Goal: Task Accomplishment & Management: Complete application form

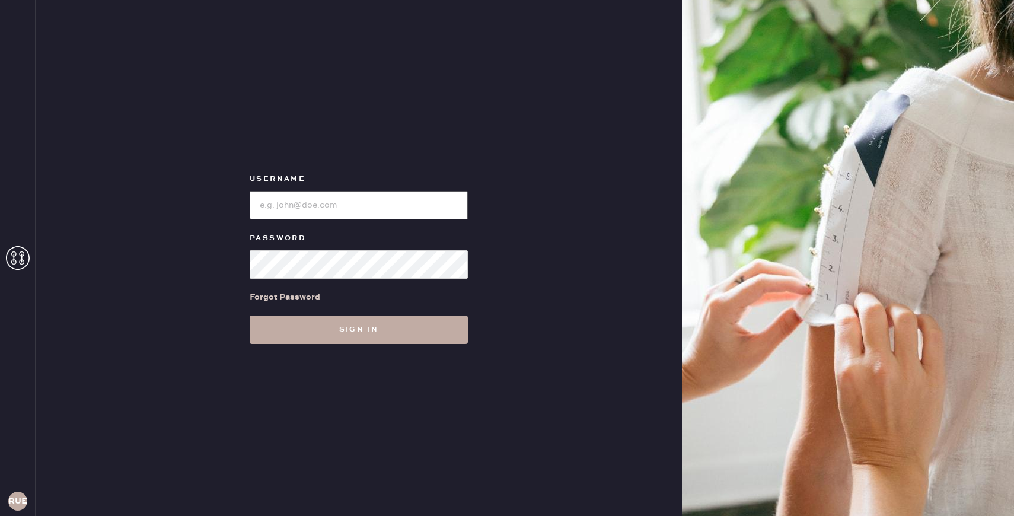
type input "reformationuppereastside"
click at [310, 333] on button "Sign in" at bounding box center [359, 329] width 218 height 28
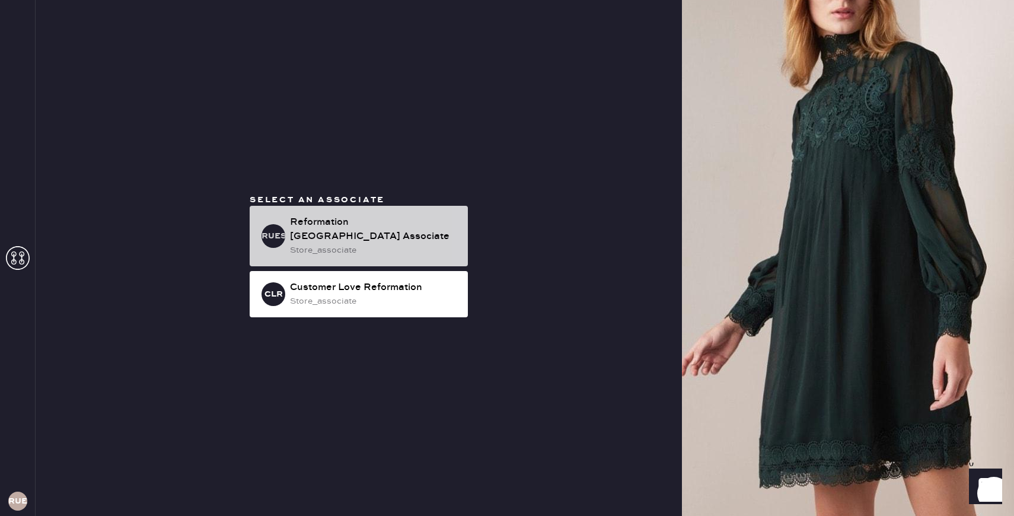
click at [311, 234] on div "Reformation [GEOGRAPHIC_DATA] Associate" at bounding box center [374, 229] width 168 height 28
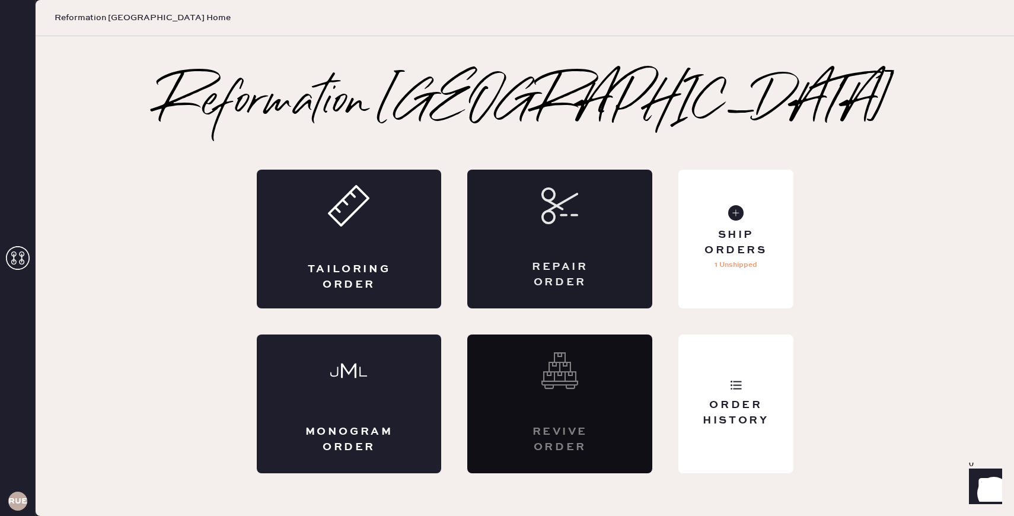
click at [572, 256] on div "Repair Order" at bounding box center [559, 239] width 185 height 139
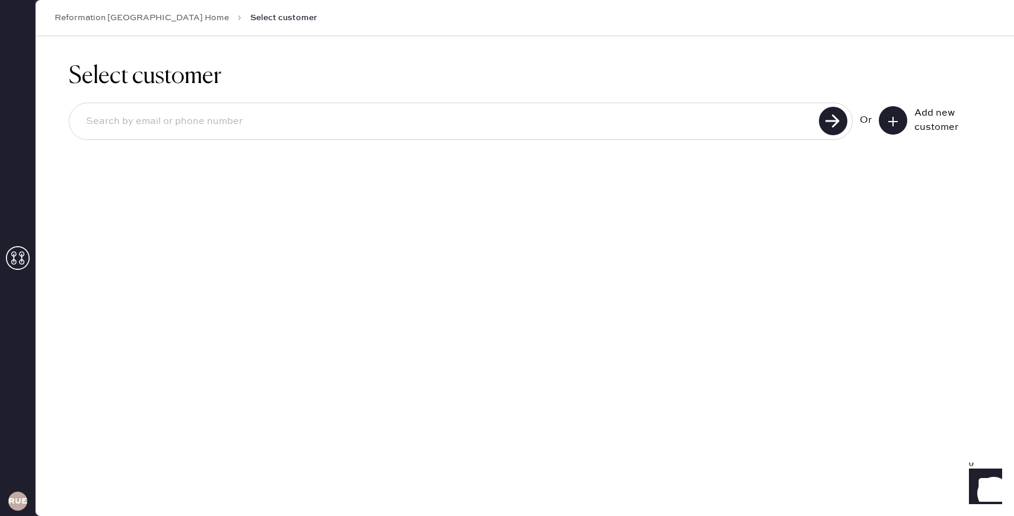
click at [895, 119] on icon at bounding box center [893, 122] width 12 height 12
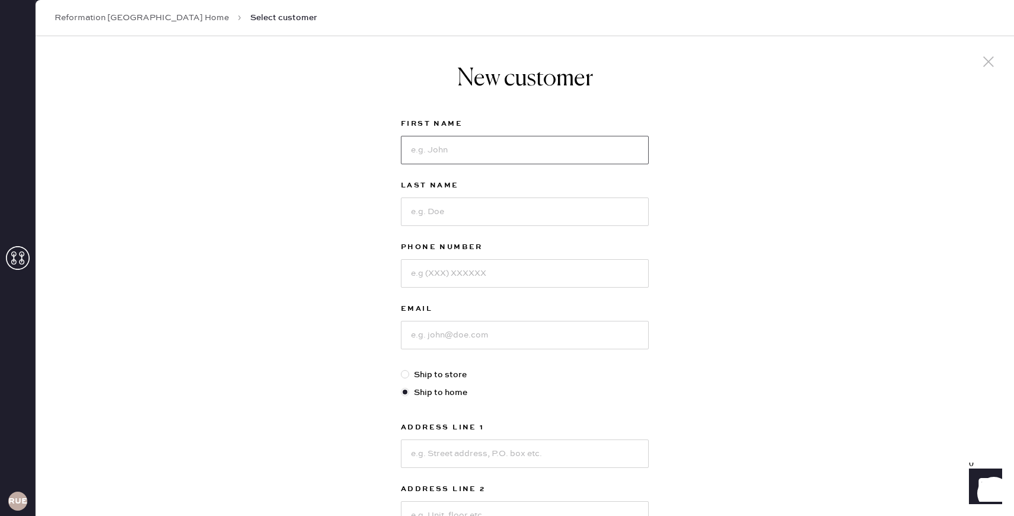
click at [452, 147] on input at bounding box center [525, 150] width 248 height 28
type input "Jaliza"
type input "[PERSON_NAME]"
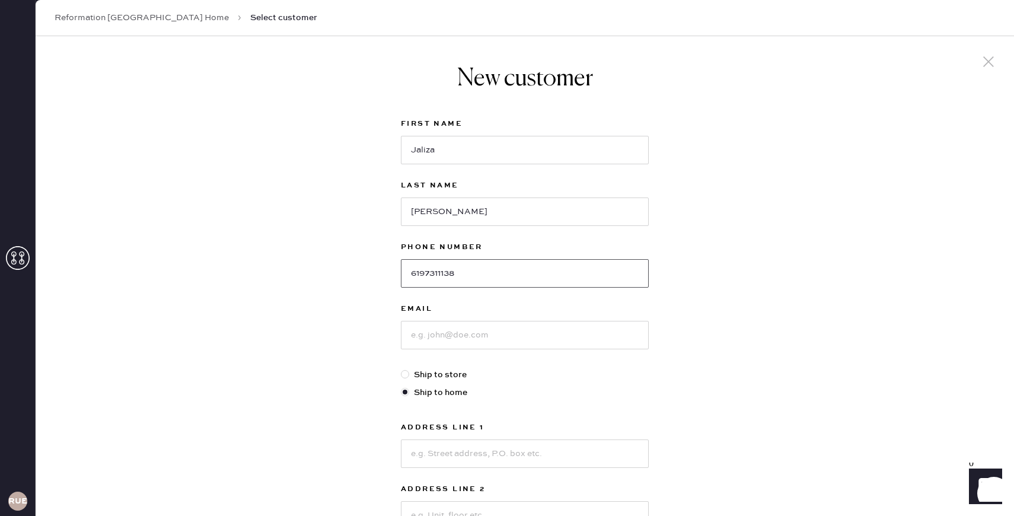
type input "6197311138"
type input "[EMAIL_ADDRESS][DOMAIN_NAME]"
click at [463, 458] on input at bounding box center [525, 453] width 248 height 28
type input "[STREET_ADDRESS]"
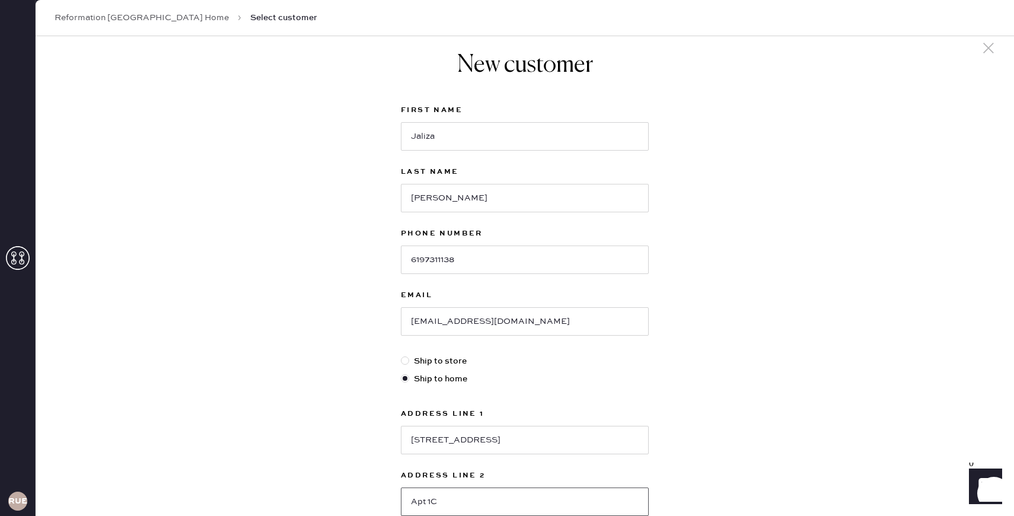
type input "Apt 1C"
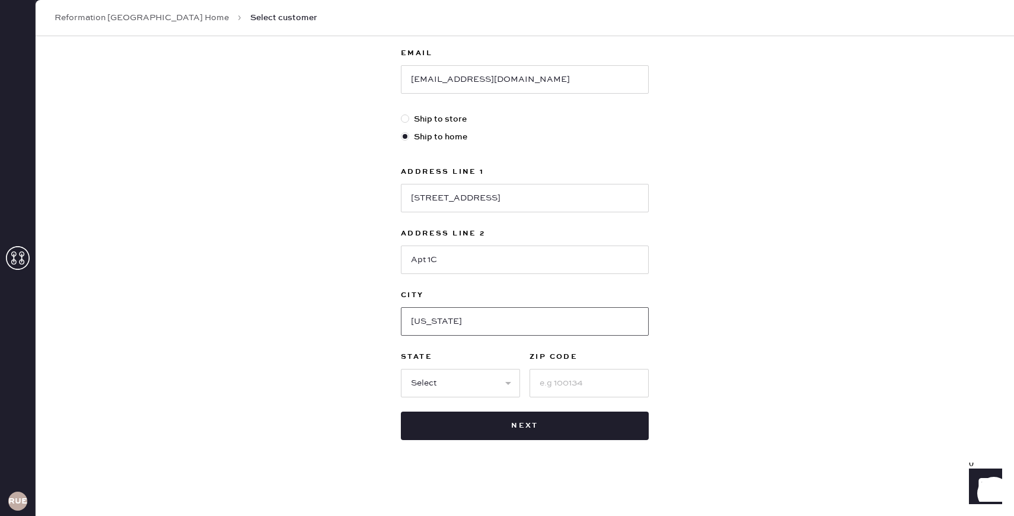
type input "[US_STATE]"
click at [435, 379] on select "Select AK AL AR AZ CA CO CT [GEOGRAPHIC_DATA] DE FL [GEOGRAPHIC_DATA] HI [GEOGR…" at bounding box center [460, 383] width 119 height 28
select select "NY"
click at [545, 387] on input at bounding box center [588, 383] width 119 height 28
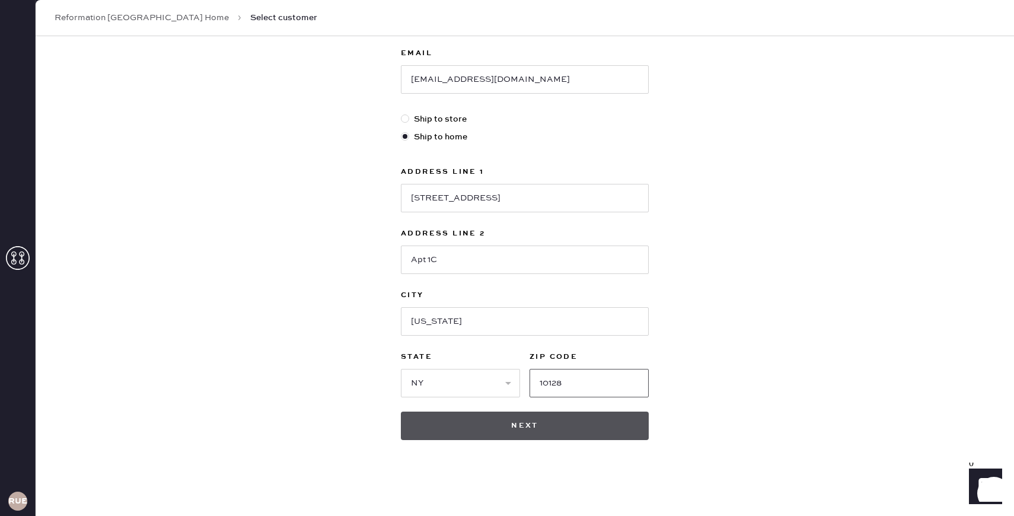
type input "10128"
click at [514, 419] on button "Next" at bounding box center [525, 425] width 248 height 28
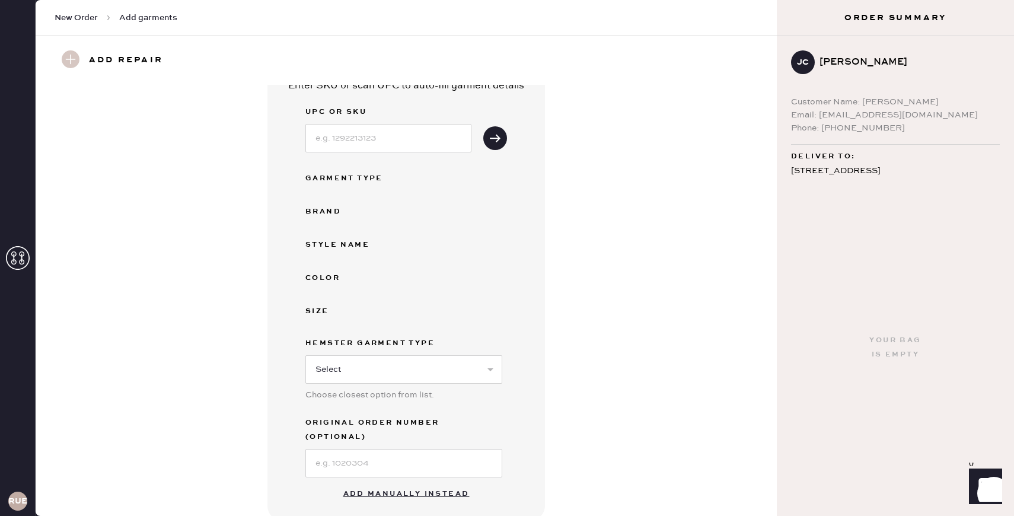
scroll to position [27, 0]
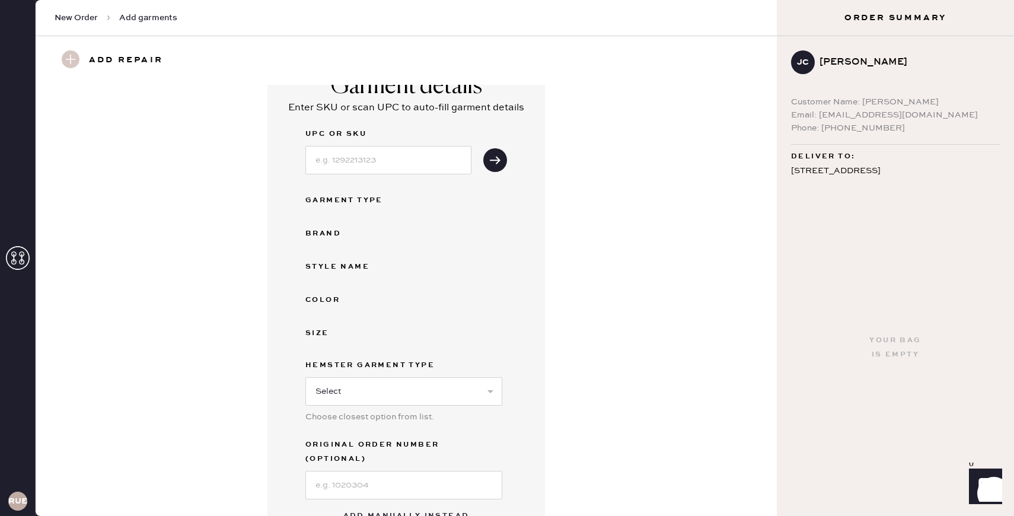
click at [320, 216] on div "UPC or SKU Garment Type Brand Style name Color Size Hemster Garment Type Select…" at bounding box center [406, 313] width 202 height 372
click at [331, 186] on div "UPC or SKU Garment Type Brand Style name Color Size Hemster Garment Type Select…" at bounding box center [406, 313] width 202 height 372
click at [330, 205] on div "Garment Type" at bounding box center [352, 200] width 95 height 14
click at [326, 270] on div "Style name" at bounding box center [352, 267] width 95 height 14
click at [346, 288] on div "UPC or SKU Garment Type Brand Style name Color Size Hemster Garment Type Select…" at bounding box center [406, 313] width 202 height 372
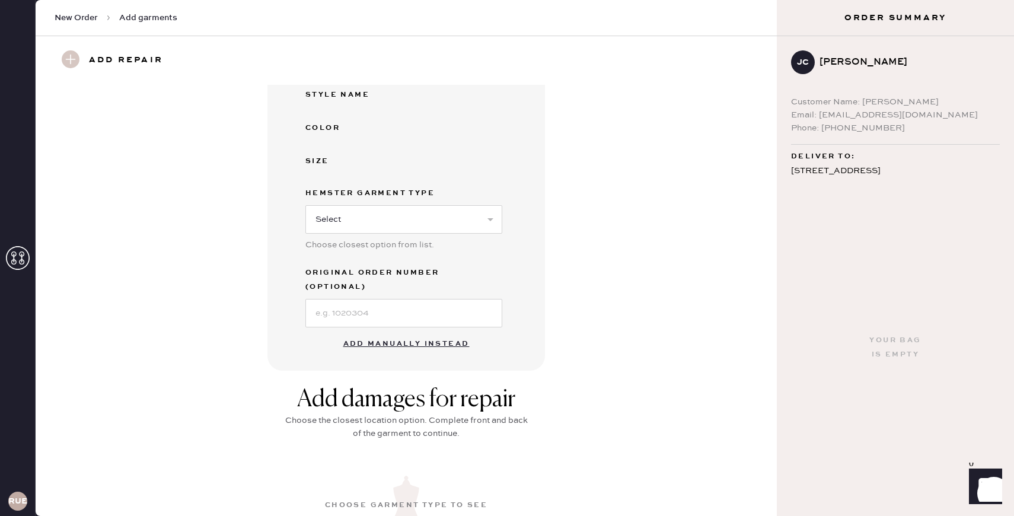
scroll to position [328, 0]
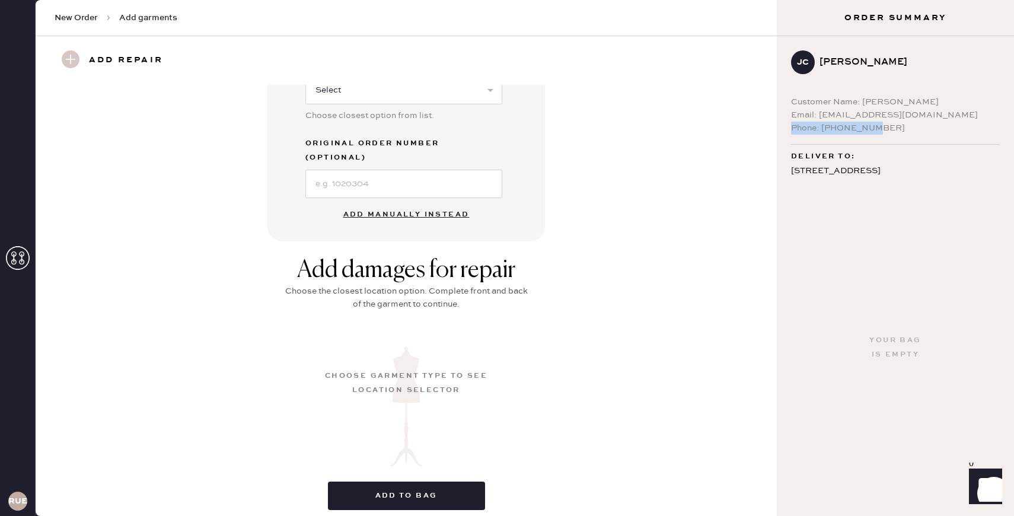
drag, startPoint x: 872, startPoint y: 130, endPoint x: 788, endPoint y: 126, distance: 84.3
click at [788, 126] on div "JC Jaliza Cancino Customer Name: Jaliza Cancino Email: jalizaocancino@gmail.com…" at bounding box center [895, 107] width 237 height 143
drag, startPoint x: 792, startPoint y: 101, endPoint x: 858, endPoint y: 107, distance: 66.1
click at [858, 107] on div "Customer Name: [PERSON_NAME]" at bounding box center [895, 101] width 209 height 13
click at [912, 101] on div "Customer Name: [PERSON_NAME]" at bounding box center [895, 101] width 209 height 13
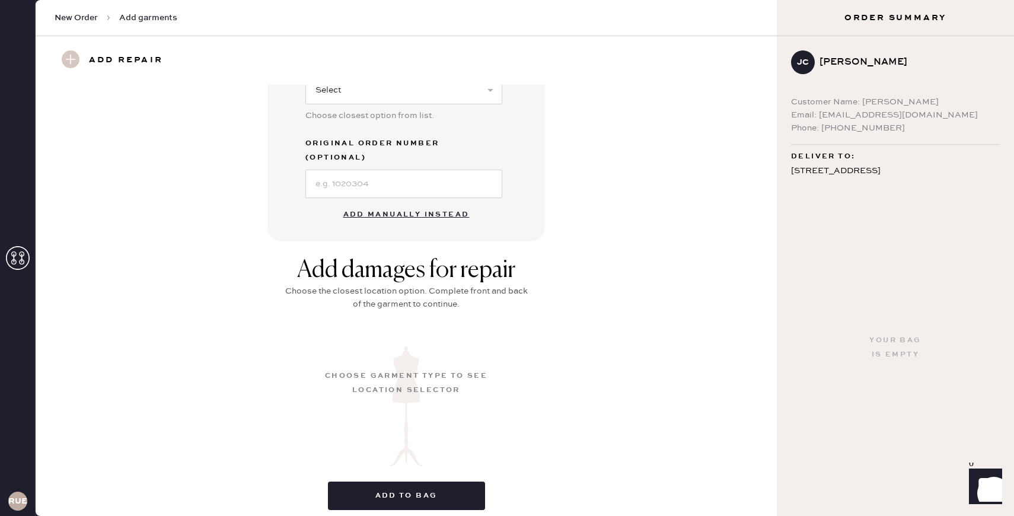
drag, startPoint x: 924, startPoint y: 100, endPoint x: 857, endPoint y: 102, distance: 67.0
click at [857, 102] on div "Customer Name: [PERSON_NAME]" at bounding box center [895, 101] width 209 height 13
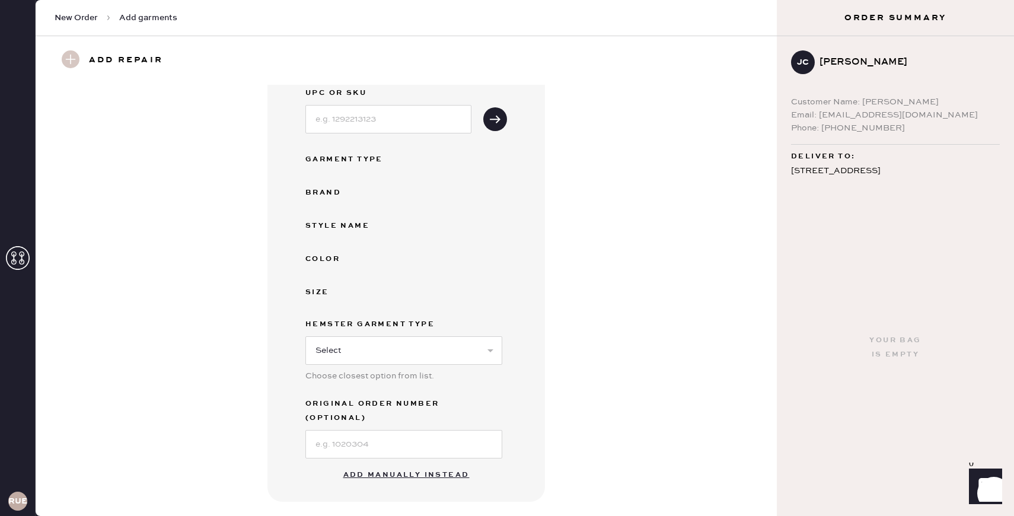
scroll to position [68, 0]
click at [355, 123] on input at bounding box center [388, 120] width 166 height 28
click at [403, 464] on button "Add manually instead" at bounding box center [406, 476] width 141 height 24
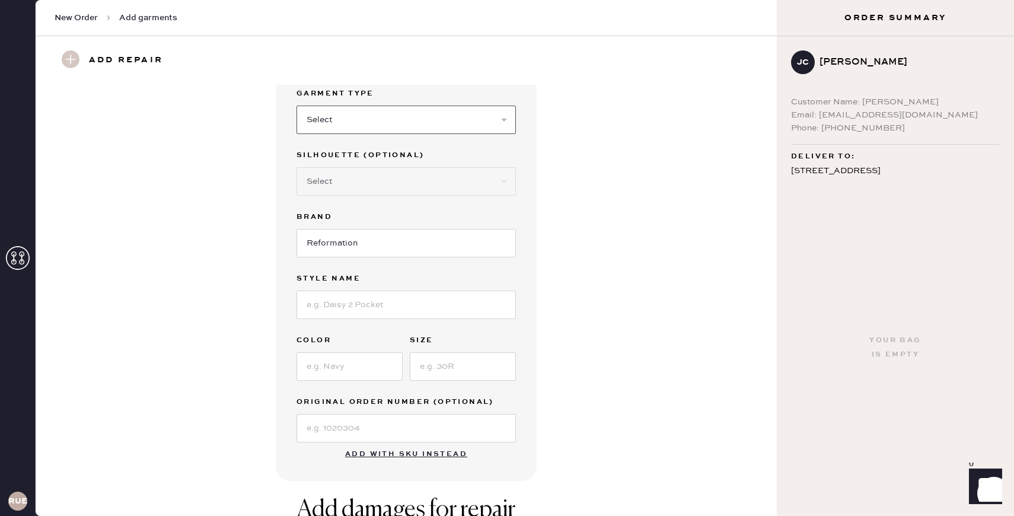
click at [367, 119] on select "Select Basic Skirt Jeans Leggings Pants Shorts Basic Sleeved Dress Basic Sleeve…" at bounding box center [405, 120] width 219 height 28
click at [392, 117] on select "Select Basic Skirt Jeans Leggings Pants Shorts Basic Sleeved Dress Basic Sleeve…" at bounding box center [405, 120] width 219 height 28
select select "15"
click at [369, 186] on select "Select Crop top Full Length Other" at bounding box center [405, 181] width 219 height 28
select select "69"
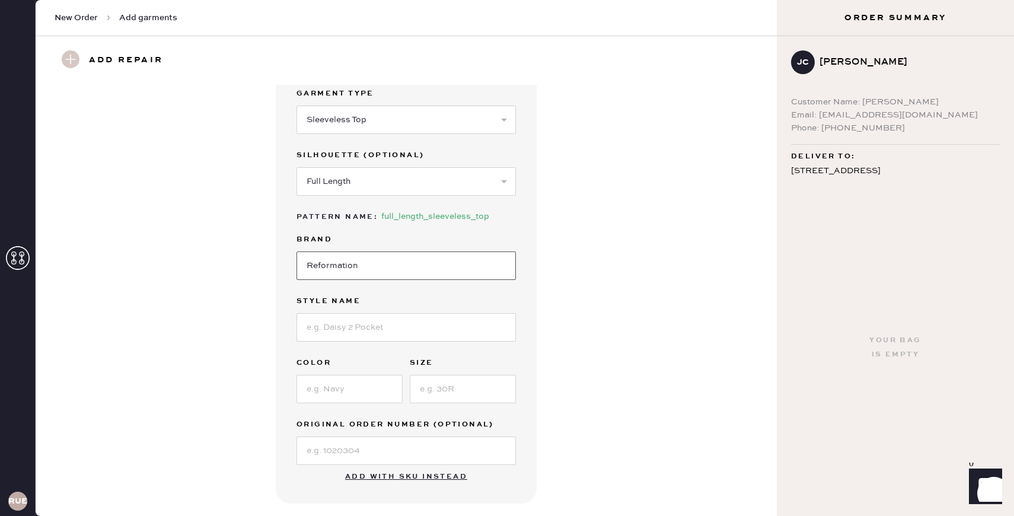
click at [350, 255] on input "Reformation" at bounding box center [405, 265] width 219 height 28
click at [345, 327] on input at bounding box center [405, 327] width 219 height 28
type input "Avielle Linen Two Piece"
click at [343, 394] on input at bounding box center [349, 389] width 106 height 28
type input "Isadora"
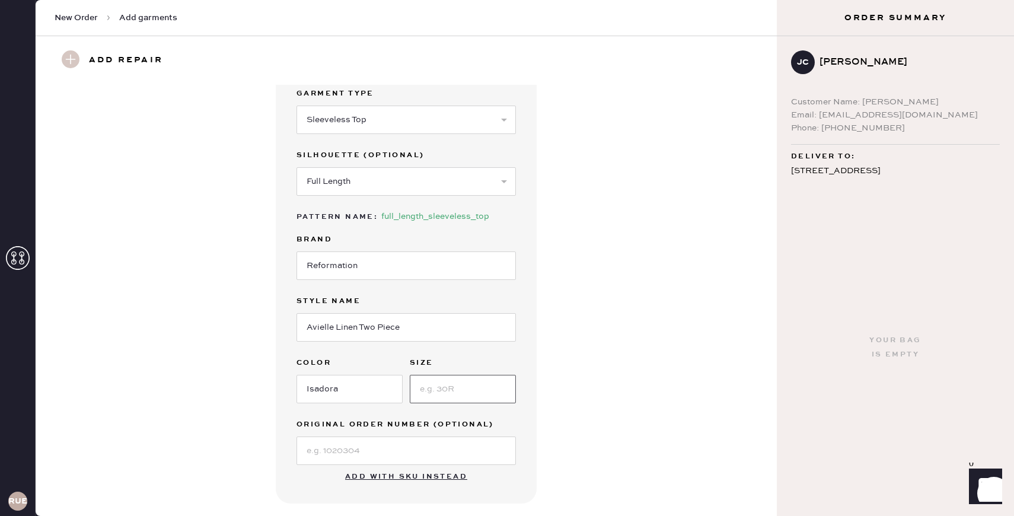
click at [483, 381] on input at bounding box center [463, 389] width 106 height 28
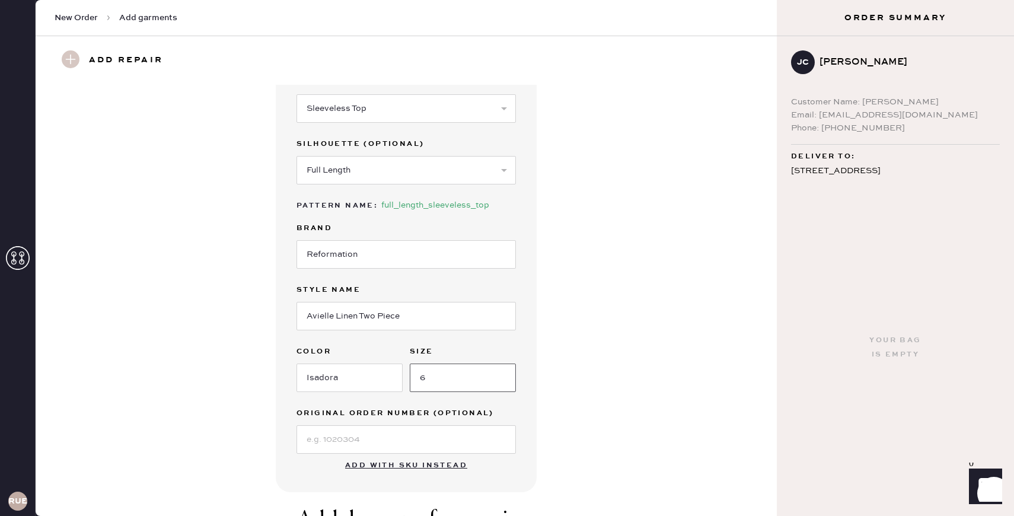
type input "6"
click at [384, 441] on input at bounding box center [405, 439] width 219 height 28
click at [580, 423] on div "Garment details Garment Type Select Basic Skirt Jeans Leggings Pants Shorts Bas…" at bounding box center [406, 262] width 698 height 460
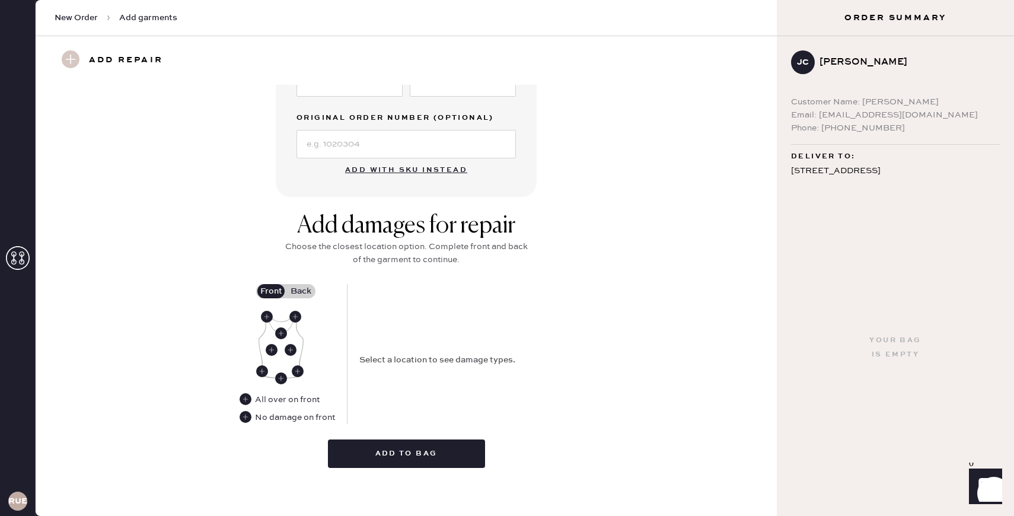
scroll to position [349, 0]
click at [247, 417] on use at bounding box center [246, 416] width 12 height 12
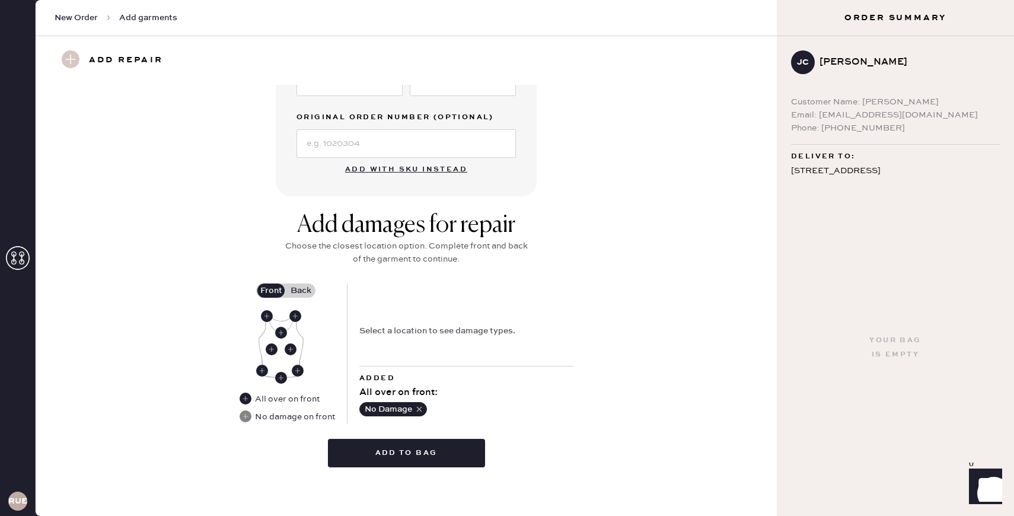
click at [310, 286] on label "Back" at bounding box center [301, 290] width 30 height 14
click at [301, 291] on input "Back" at bounding box center [301, 291] width 0 height 0
click at [280, 378] on use at bounding box center [281, 378] width 12 height 12
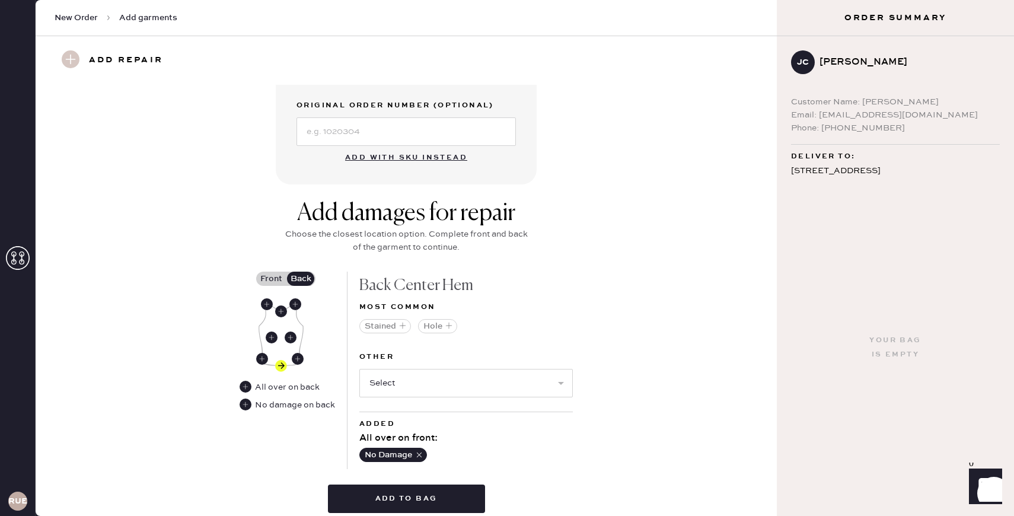
scroll to position [377, 0]
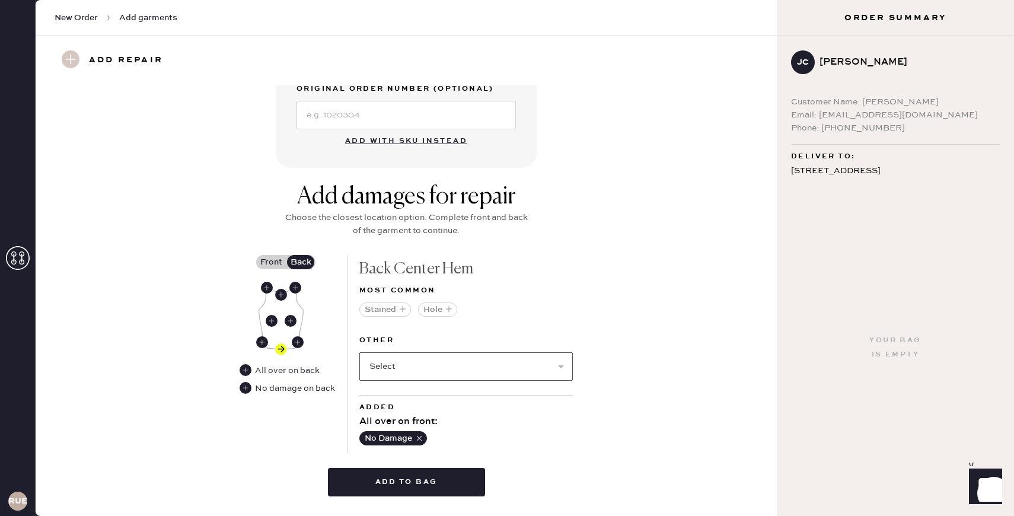
click at [394, 374] on select "Select Broken / Ripped Hem Broken Beads Broken Belt Loop Broken Button Broken C…" at bounding box center [465, 366] width 213 height 28
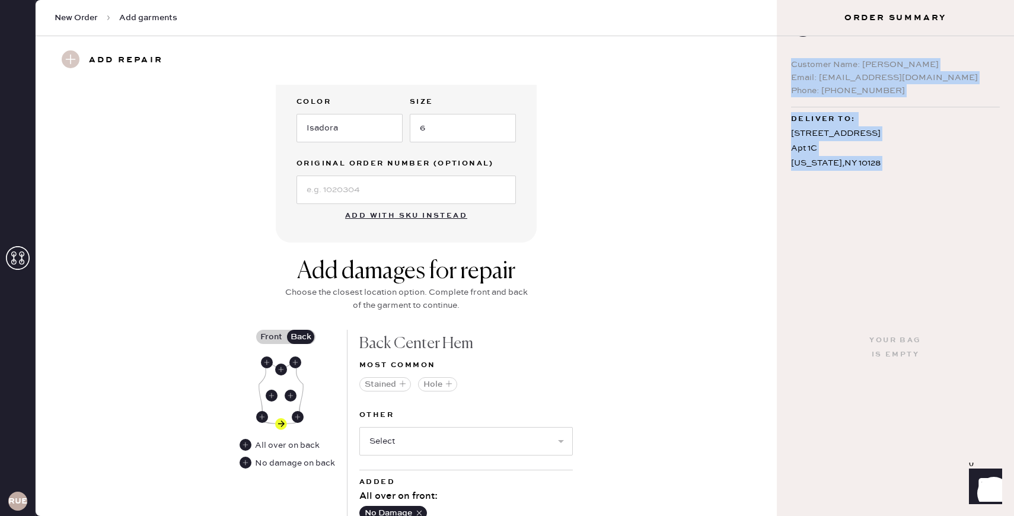
scroll to position [48, 0]
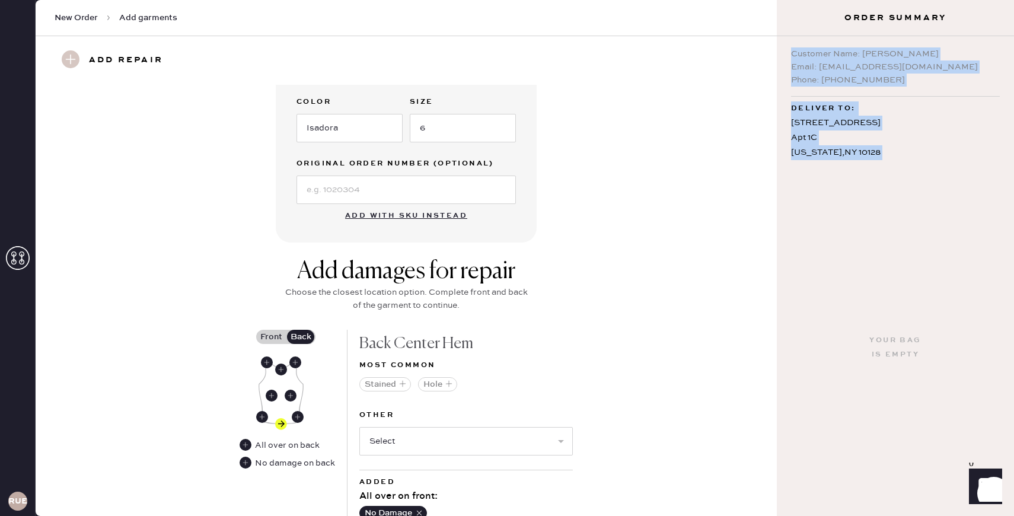
drag, startPoint x: 791, startPoint y: 103, endPoint x: 841, endPoint y: 181, distance: 93.1
click at [841, 181] on form "JC Jaliza Cancino Customer Name: Jaliza Cancino Email: jalizaocancino@gmail.com…" at bounding box center [895, 276] width 237 height 480
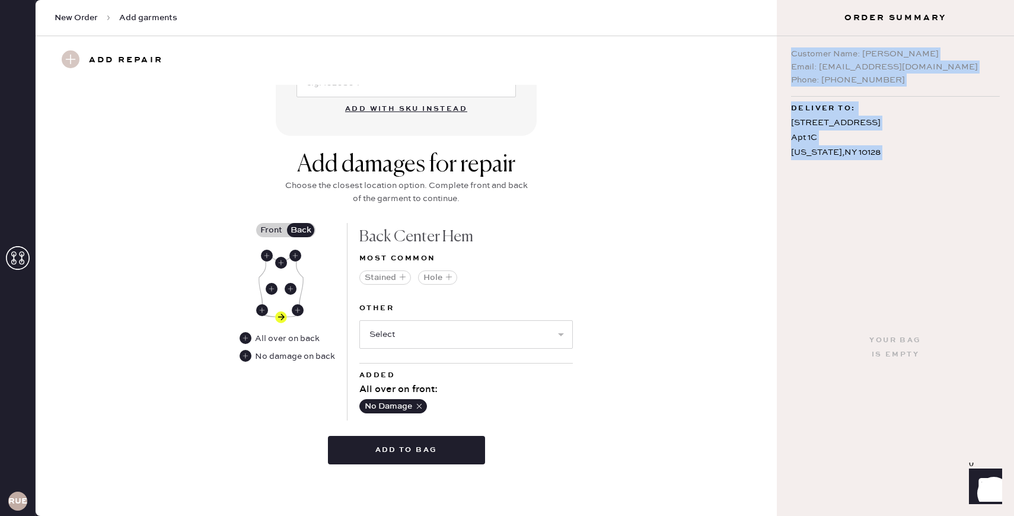
scroll to position [330, 0]
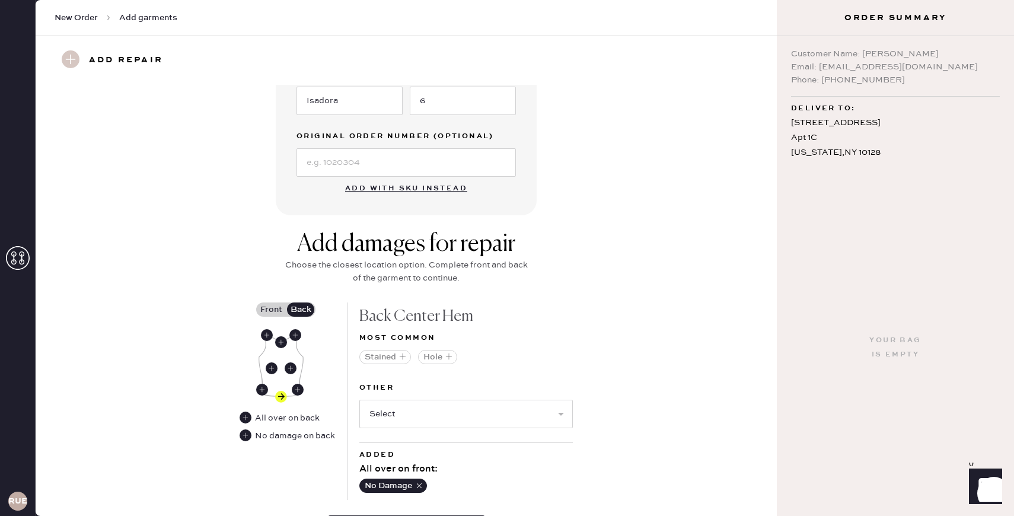
click at [90, 18] on span "New Order" at bounding box center [76, 18] width 43 height 12
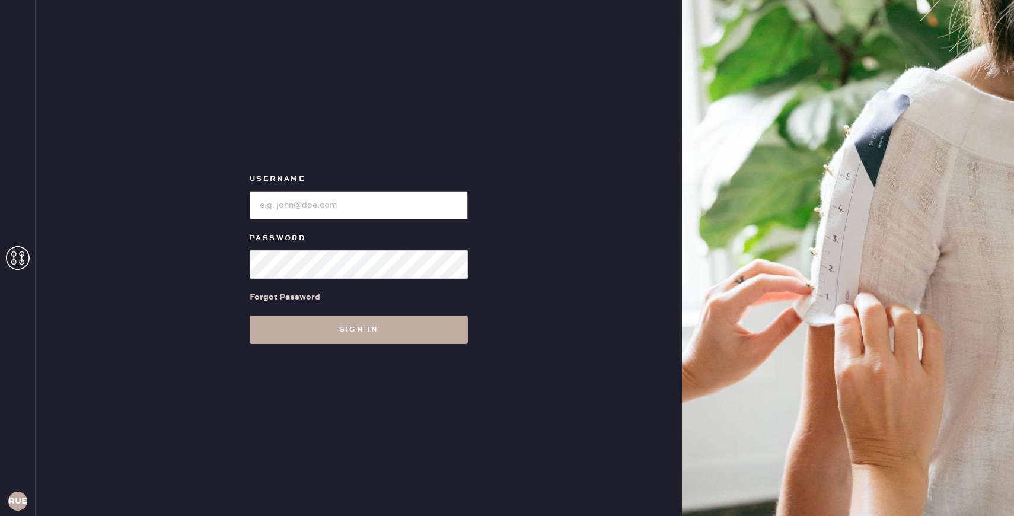
type input "reformationuppereastside"
click at [406, 327] on button "Sign in" at bounding box center [359, 329] width 218 height 28
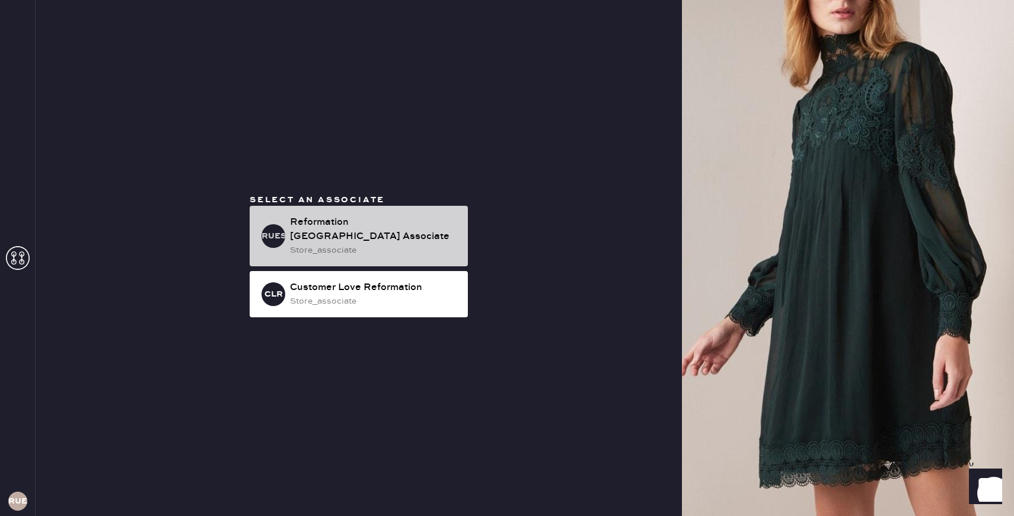
click at [380, 247] on div "store_associate" at bounding box center [374, 250] width 168 height 13
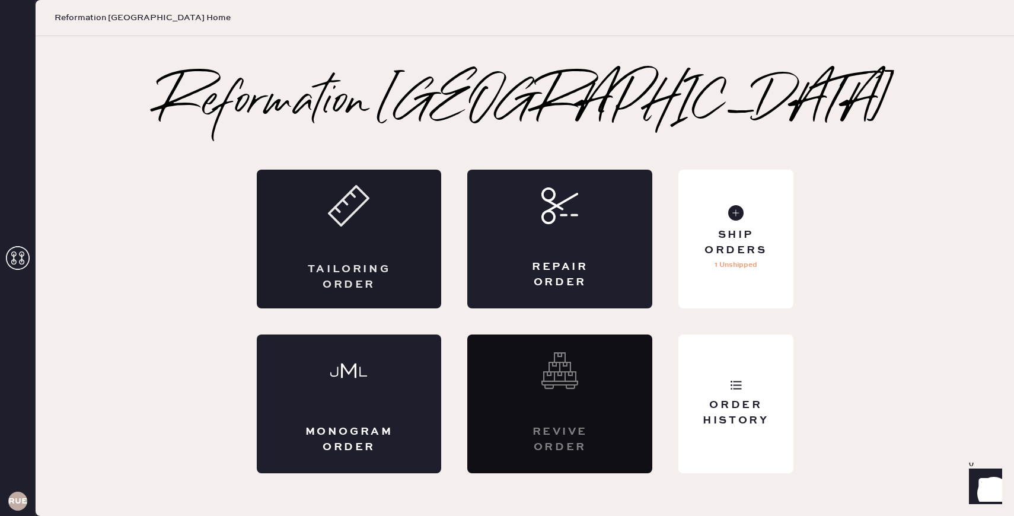
click at [336, 265] on div "Tailoring Order" at bounding box center [349, 277] width 90 height 30
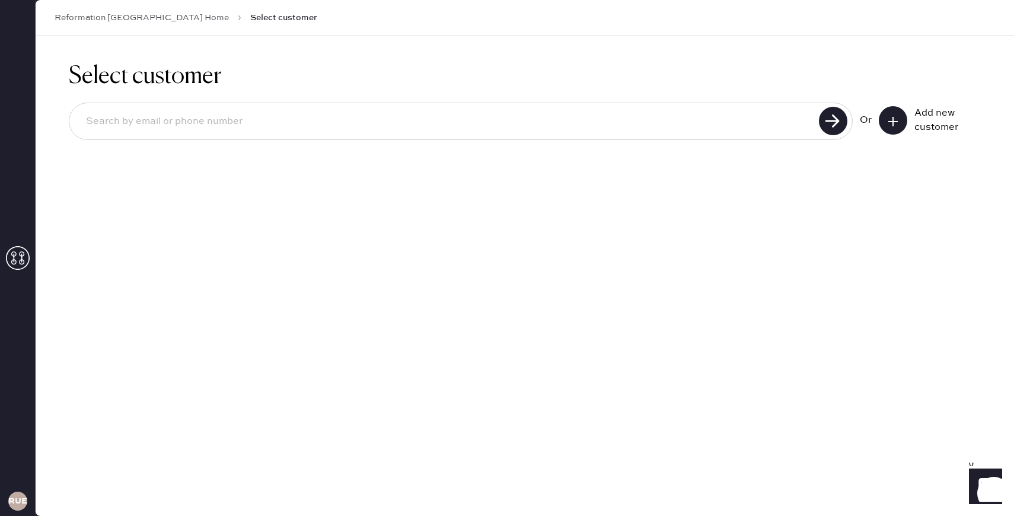
click at [899, 123] on button at bounding box center [893, 120] width 28 height 28
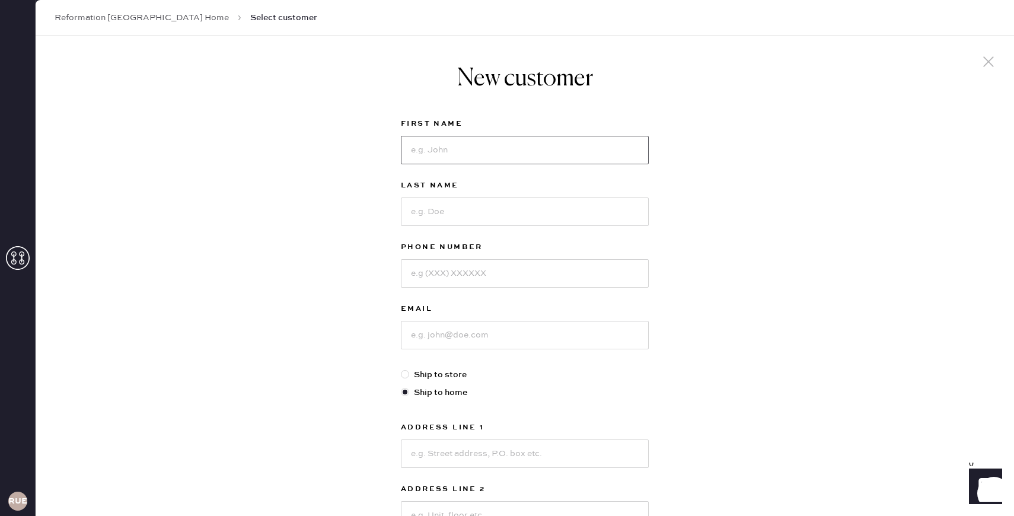
click at [520, 163] on input at bounding box center [525, 150] width 248 height 28
click at [497, 144] on input at bounding box center [525, 150] width 248 height 28
type input "Jaliza"
click at [455, 208] on input at bounding box center [525, 211] width 248 height 28
type input "[PERSON_NAME]"
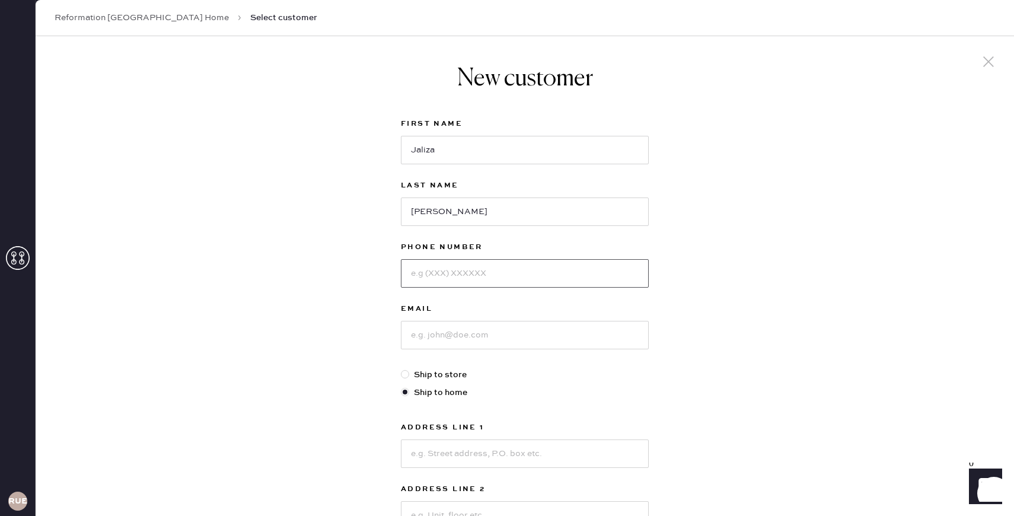
click at [430, 283] on input at bounding box center [525, 273] width 248 height 28
type input "6197311138"
click at [432, 331] on input at bounding box center [525, 335] width 248 height 28
type input "[EMAIL_ADDRESS][DOMAIN_NAME]"
click at [486, 365] on div "Email [EMAIL_ADDRESS][DOMAIN_NAME]" at bounding box center [525, 335] width 248 height 66
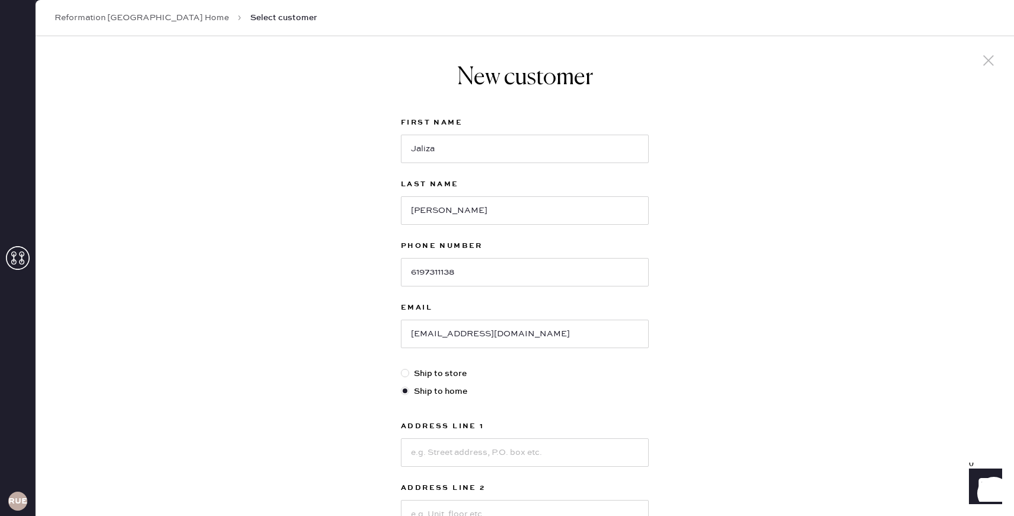
scroll to position [6, 0]
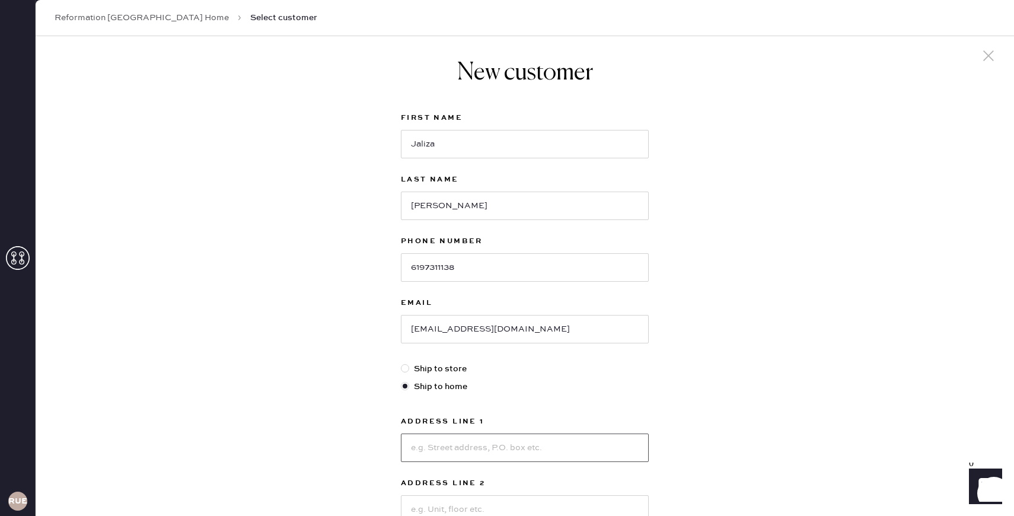
click at [441, 444] on input at bounding box center [525, 447] width 248 height 28
type input "[STREET_ADDRESS]"
click at [558, 503] on input at bounding box center [525, 509] width 248 height 28
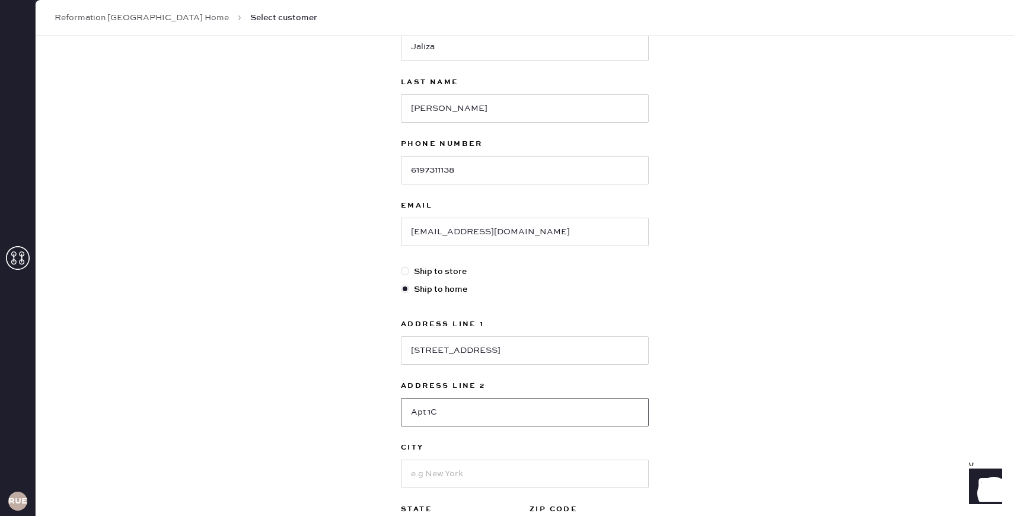
scroll to position [256, 0]
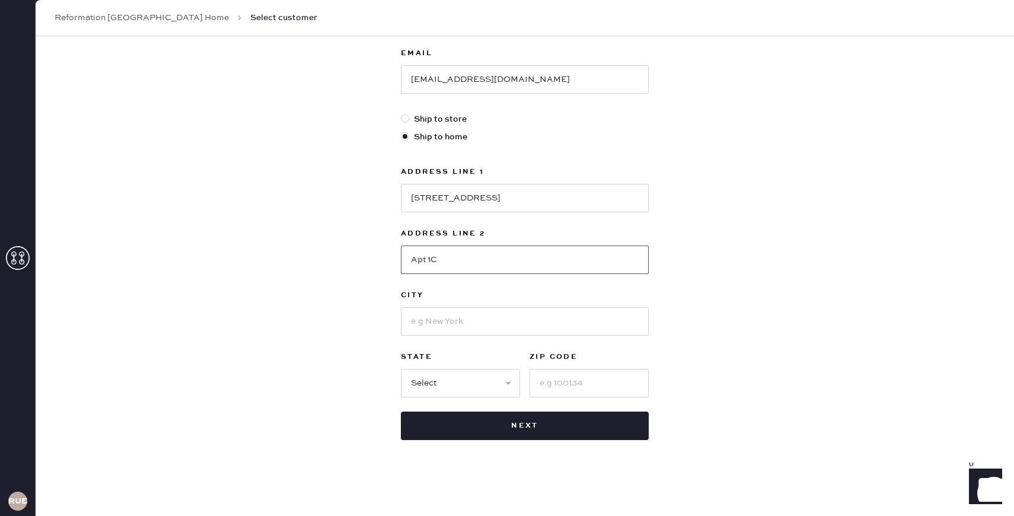
type input "Apt 1C"
click at [470, 325] on input at bounding box center [525, 321] width 248 height 28
type input "[US_STATE]"
click at [746, 334] on div "New customer First Name Jaliza Last Name [PERSON_NAME] Phone Number [PHONE_NUMB…" at bounding box center [525, 148] width 978 height 735
click at [550, 390] on input at bounding box center [588, 383] width 119 height 28
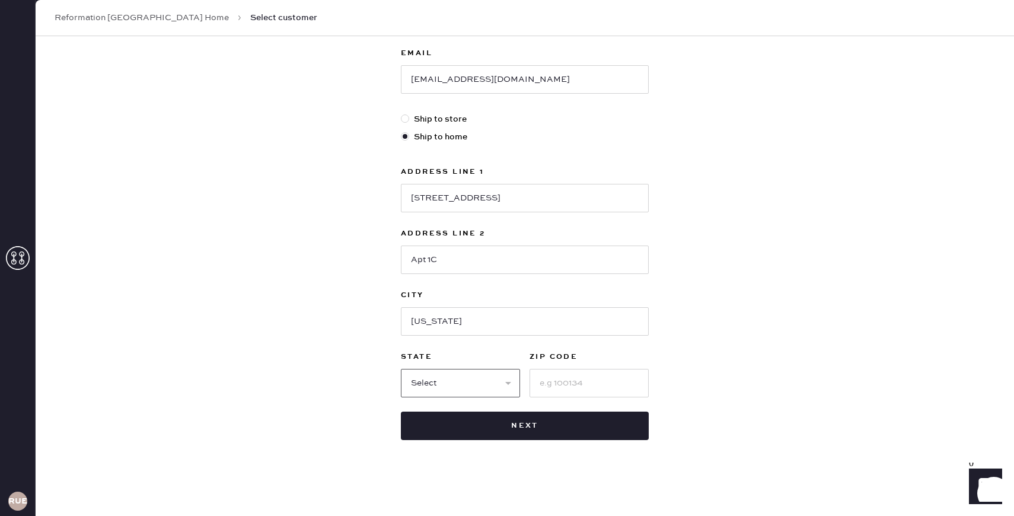
click at [493, 395] on select "Select AK AL AR AZ CA CO CT [GEOGRAPHIC_DATA] DE FL [GEOGRAPHIC_DATA] HI [GEOGR…" at bounding box center [460, 383] width 119 height 28
select select "NY"
click at [586, 379] on input at bounding box center [588, 383] width 119 height 28
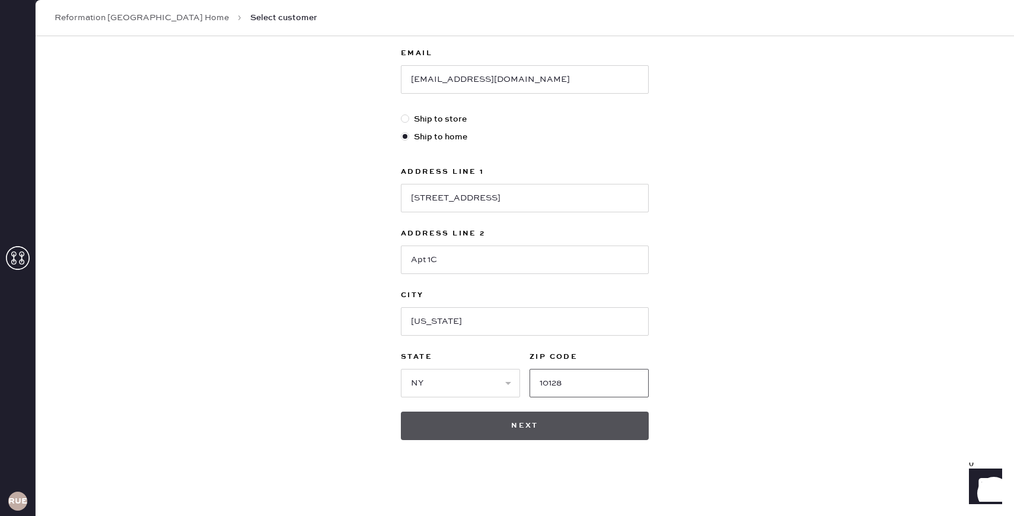
type input "10128"
click at [570, 428] on button "Next" at bounding box center [525, 425] width 248 height 28
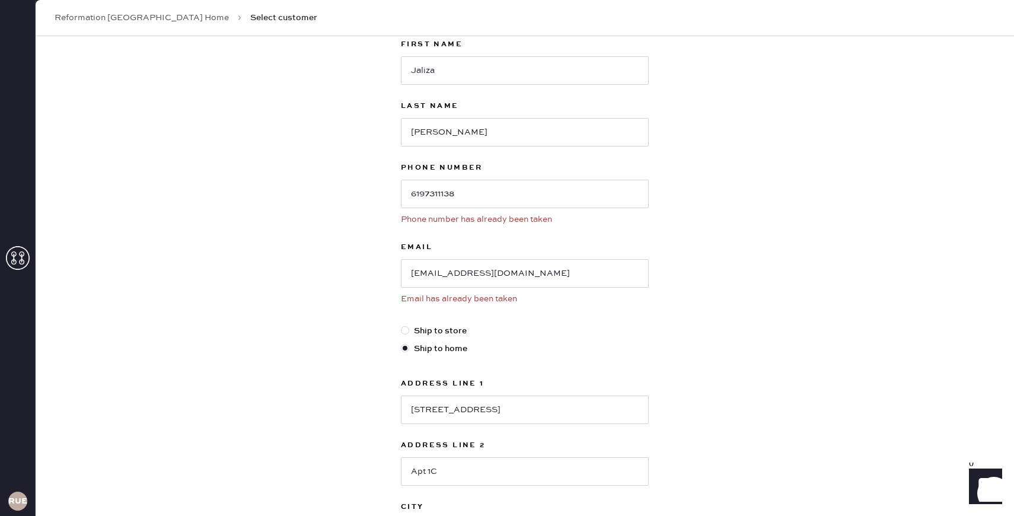
scroll to position [78, 0]
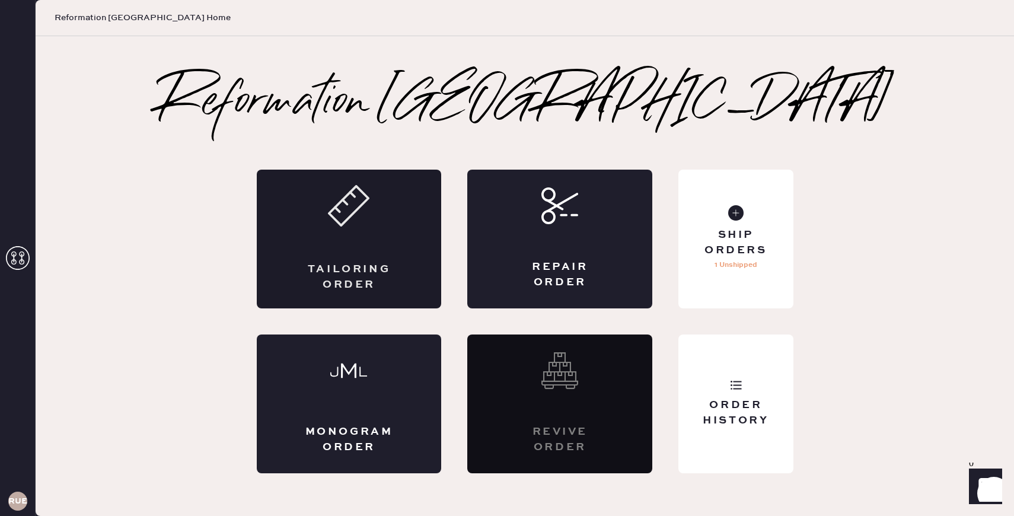
click at [395, 237] on div "Tailoring Order" at bounding box center [349, 239] width 185 height 139
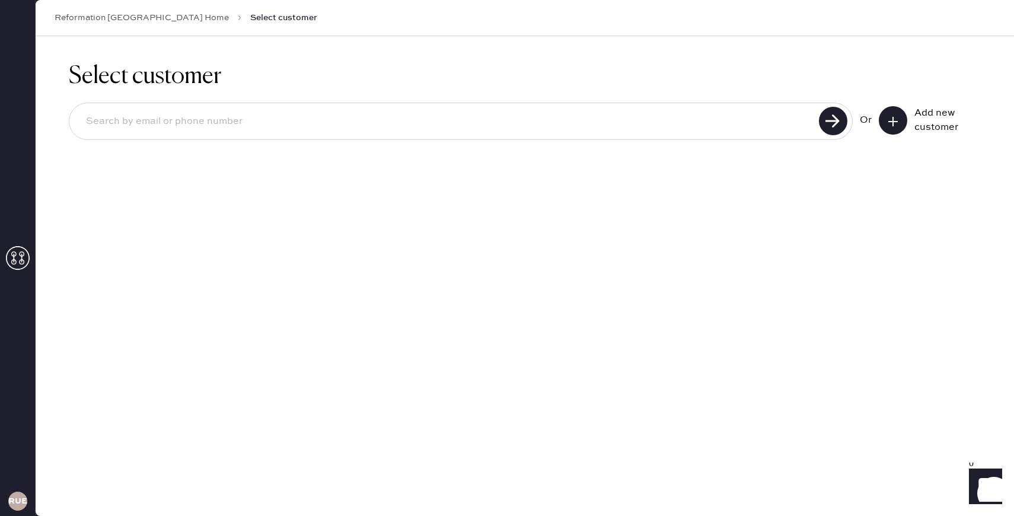
click at [699, 113] on input at bounding box center [445, 121] width 739 height 27
click at [835, 114] on use at bounding box center [833, 121] width 28 height 28
click at [676, 126] on input "jaliza" at bounding box center [445, 121] width 739 height 27
type input "[EMAIL_ADDRESS][DOMAIN_NAME]"
click at [819, 125] on icon at bounding box center [833, 121] width 28 height 28
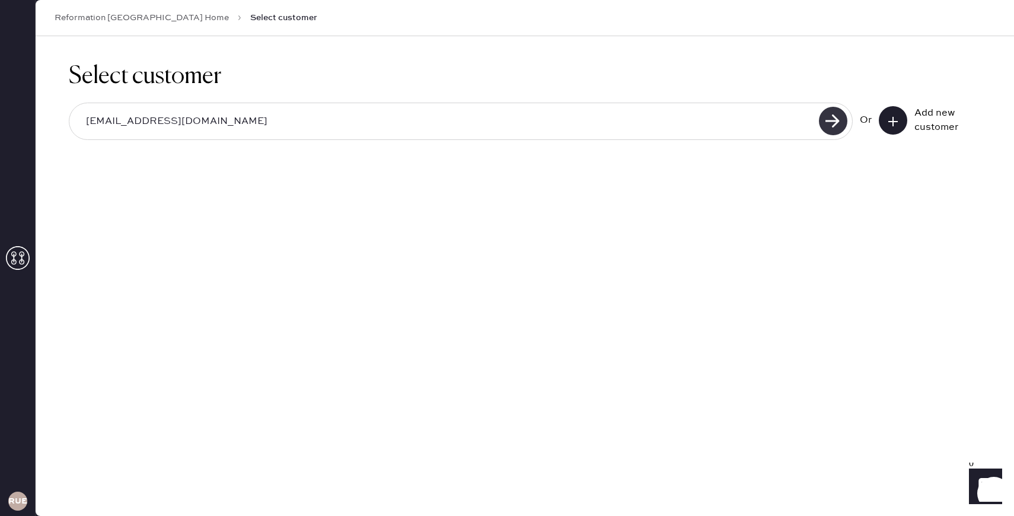
click at [839, 123] on use at bounding box center [833, 121] width 28 height 28
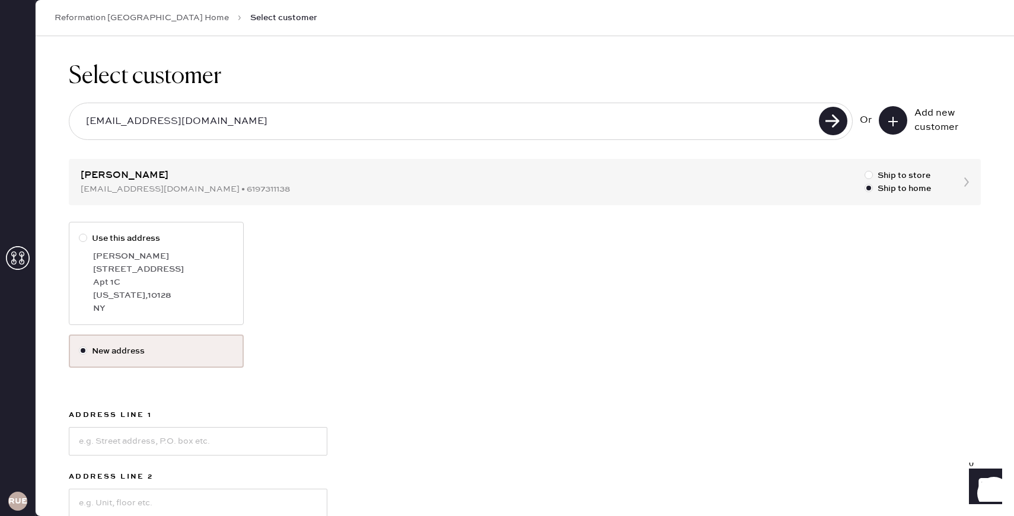
click at [121, 231] on label "Use this address [PERSON_NAME] [STREET_ADDRESS][US_STATE]" at bounding box center [156, 273] width 175 height 103
click at [79, 232] on input "Use this address" at bounding box center [79, 232] width 1 height 1
radio input "true"
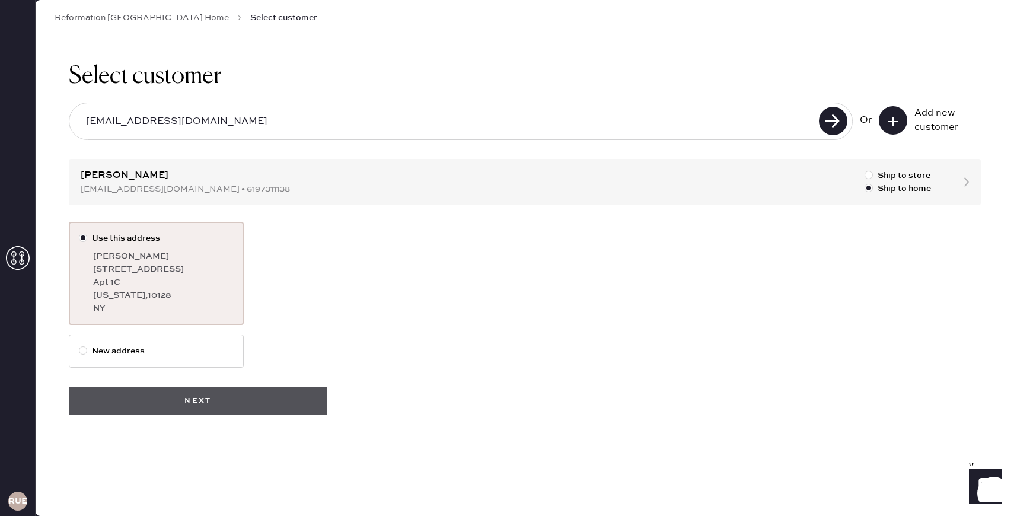
click at [200, 404] on button "Next" at bounding box center [198, 401] width 258 height 28
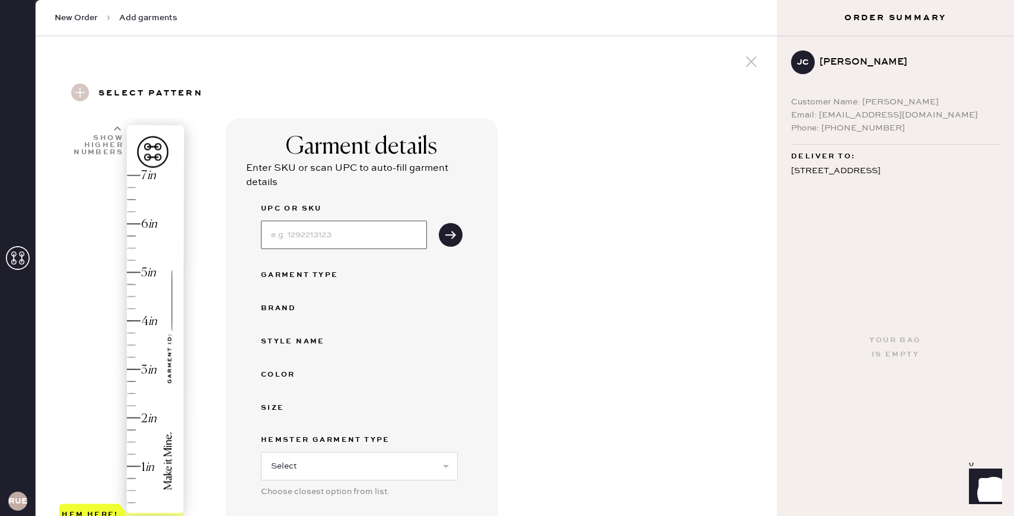
click at [350, 225] on input at bounding box center [344, 235] width 166 height 28
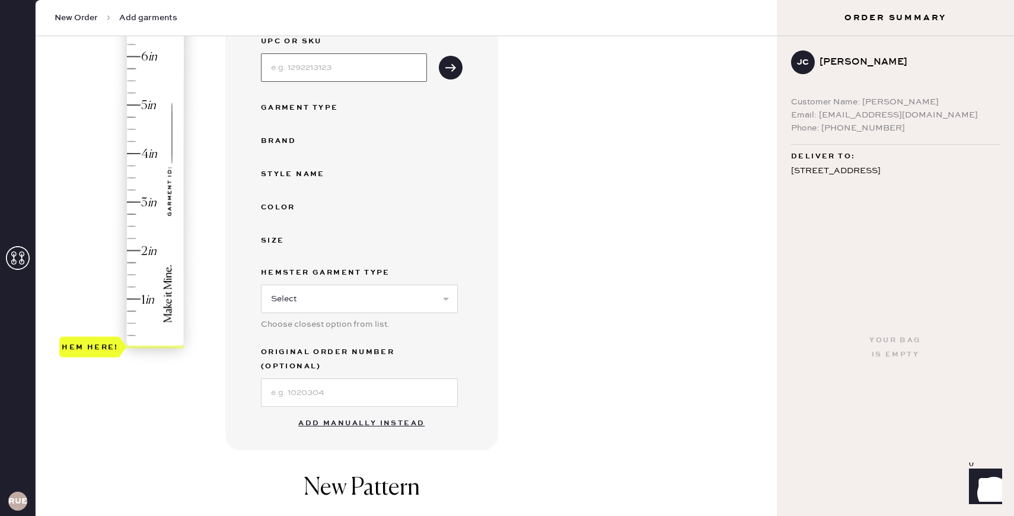
scroll to position [179, 0]
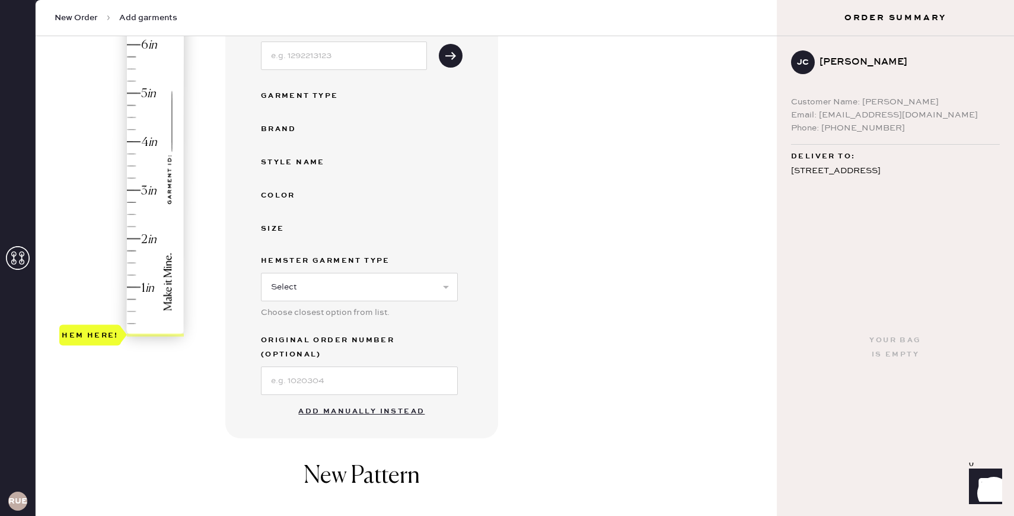
click at [323, 400] on button "Add manually instead" at bounding box center [361, 412] width 141 height 24
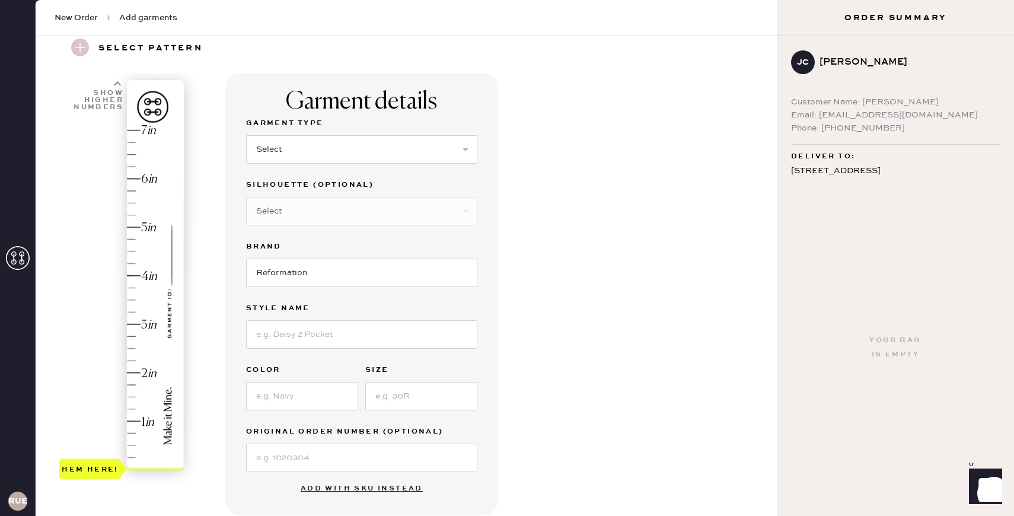
scroll to position [0, 0]
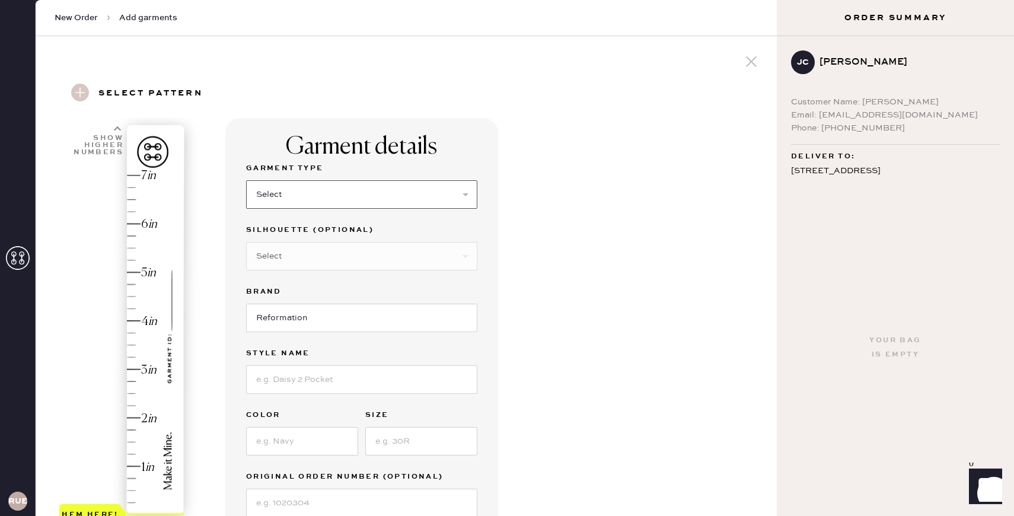
click at [325, 199] on select "Select Basic Skirt Jeans Leggings Pants Shorts Basic Sleeved Dress Basic Sleeve…" at bounding box center [361, 194] width 231 height 28
click at [326, 185] on select "Select Basic Skirt Jeans Leggings Pants Shorts Basic Sleeved Dress Basic Sleeve…" at bounding box center [361, 194] width 231 height 28
select select "15"
click at [292, 260] on select "Select Other" at bounding box center [361, 256] width 231 height 28
select select "69"
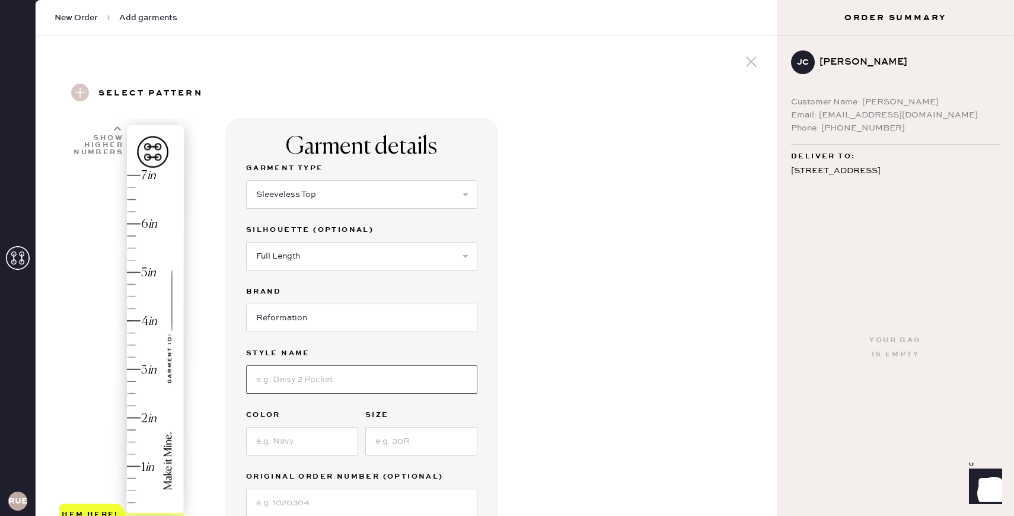
click at [301, 378] on input at bounding box center [361, 379] width 231 height 28
type input "Avielle Linen Two Piece"
click at [317, 433] on input at bounding box center [302, 441] width 112 height 28
type input "Isadora"
click at [413, 450] on input at bounding box center [421, 441] width 112 height 28
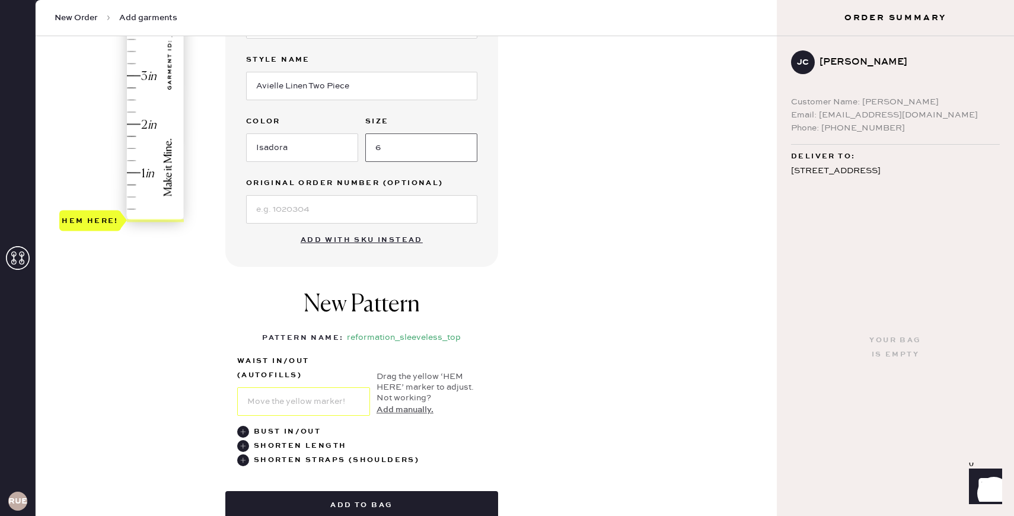
scroll to position [279, 0]
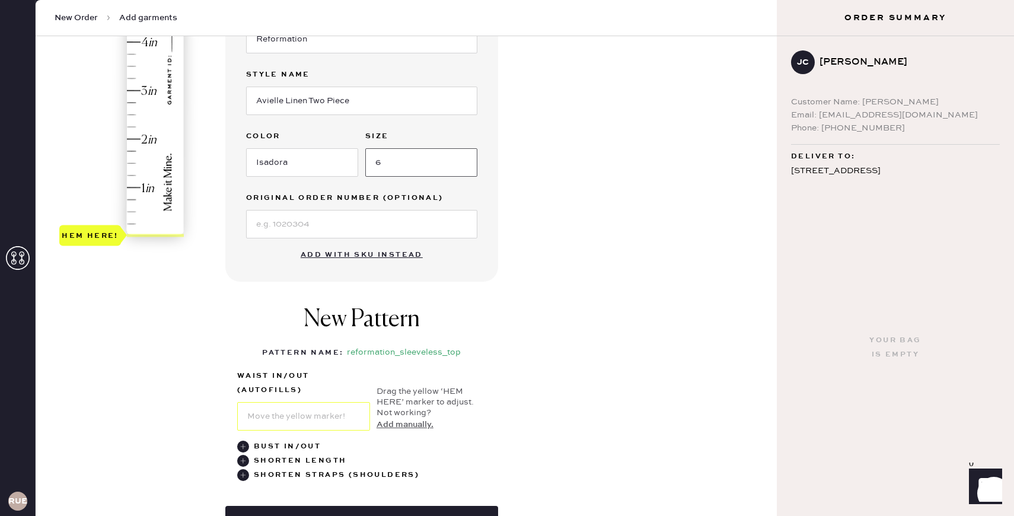
type input "6"
type input "1"
click at [129, 188] on div "Hem here!" at bounding box center [122, 67] width 126 height 350
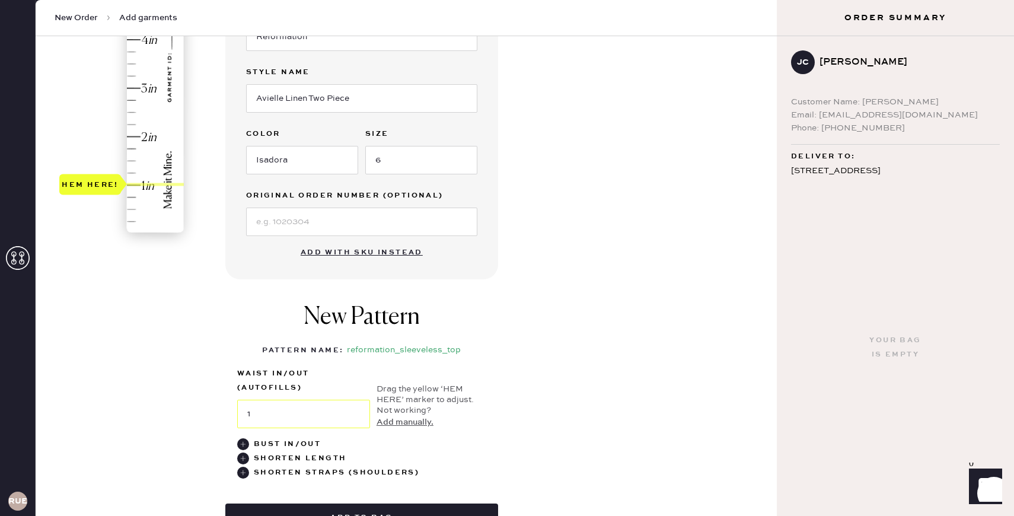
scroll to position [321, 0]
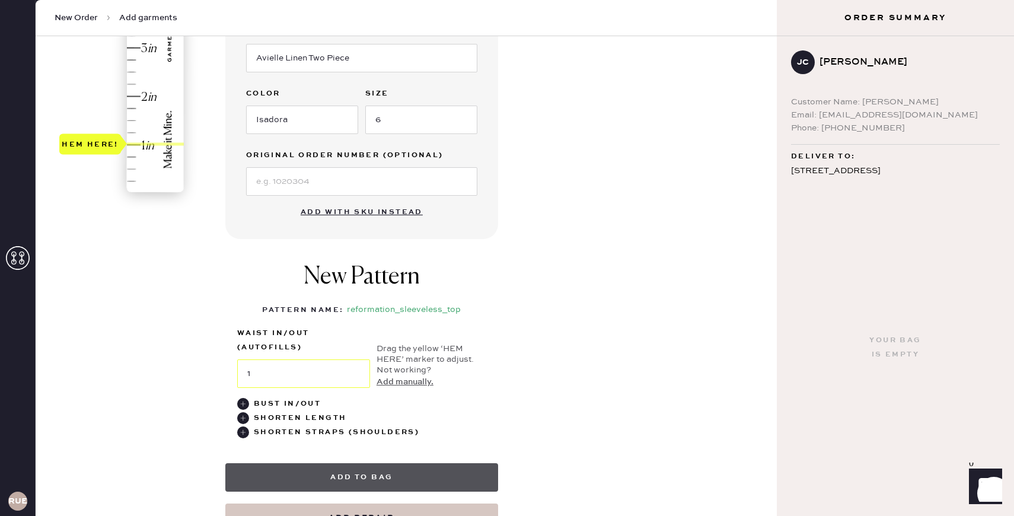
click at [408, 480] on button "Add to bag" at bounding box center [361, 477] width 273 height 28
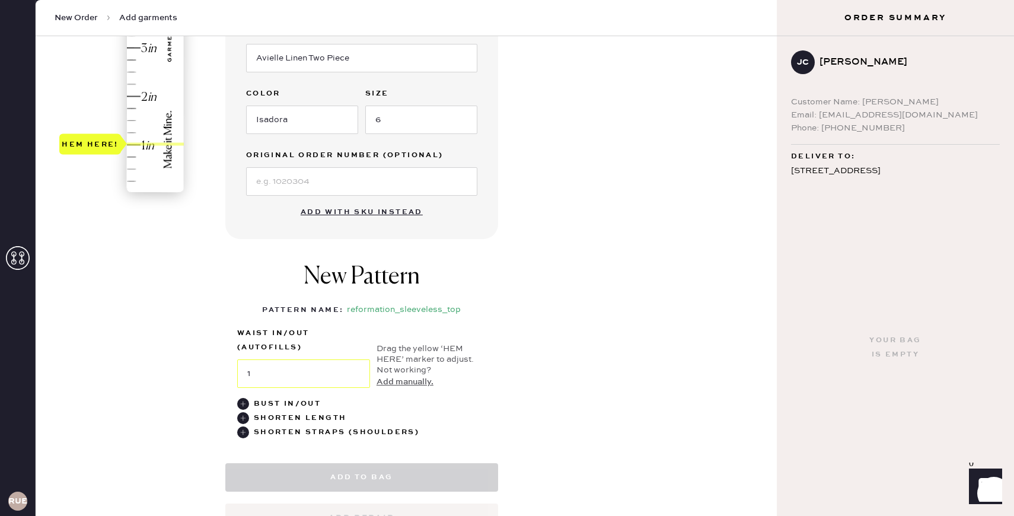
select select "15"
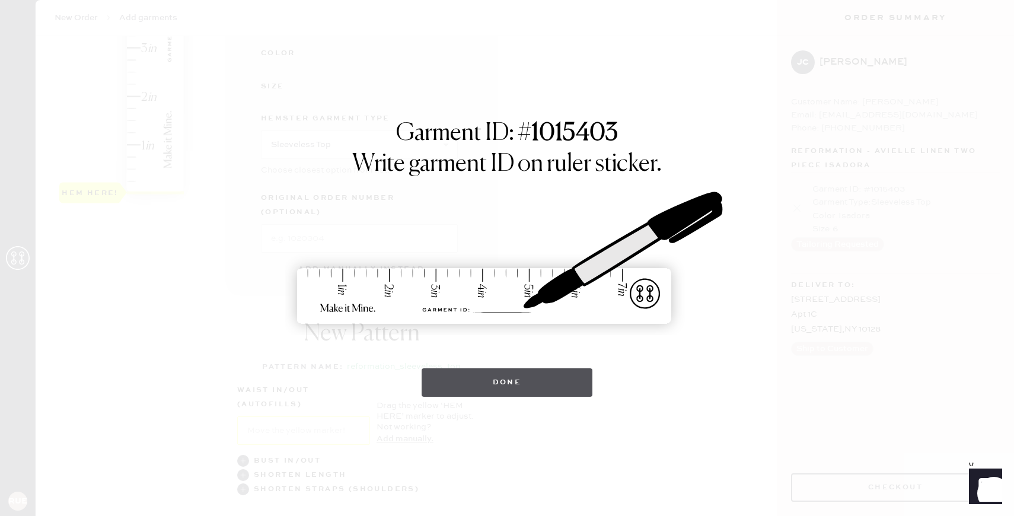
click at [468, 392] on button "Done" at bounding box center [507, 382] width 171 height 28
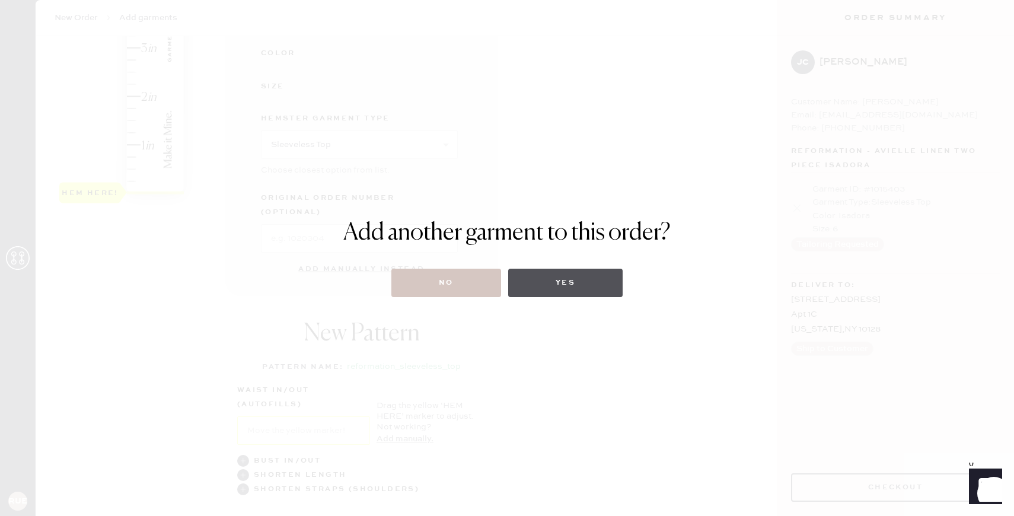
click at [574, 281] on button "Yes" at bounding box center [565, 283] width 114 height 28
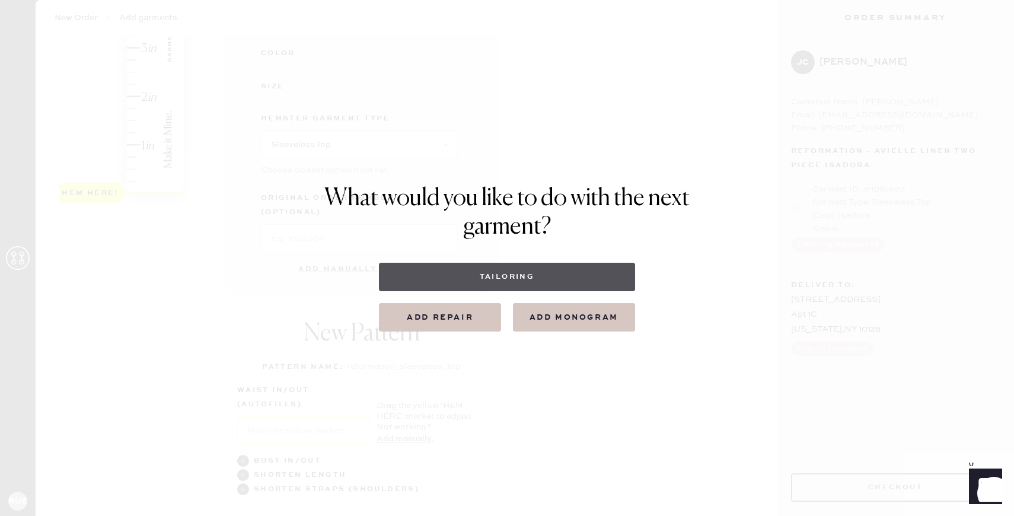
click at [502, 284] on button "Tailoring" at bounding box center [507, 277] width 256 height 28
select select
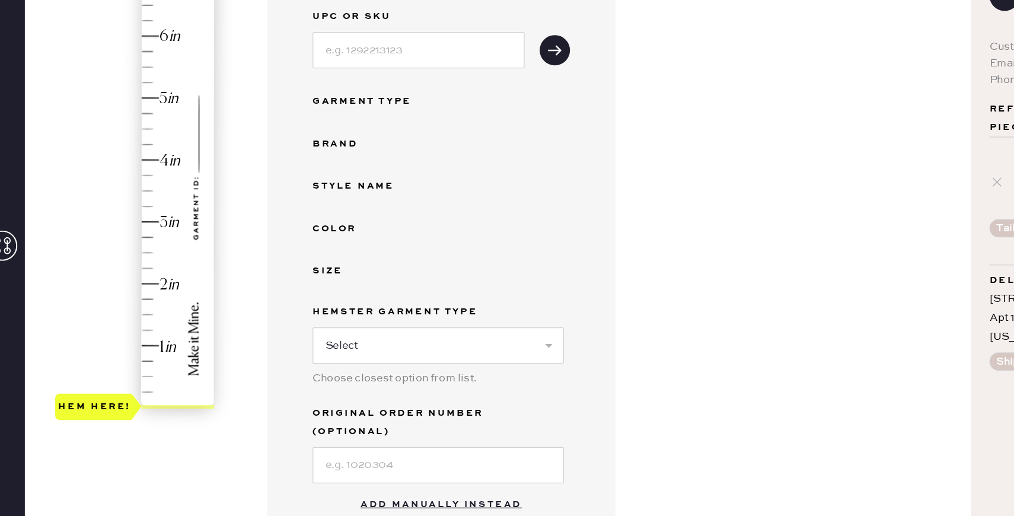
scroll to position [142, 0]
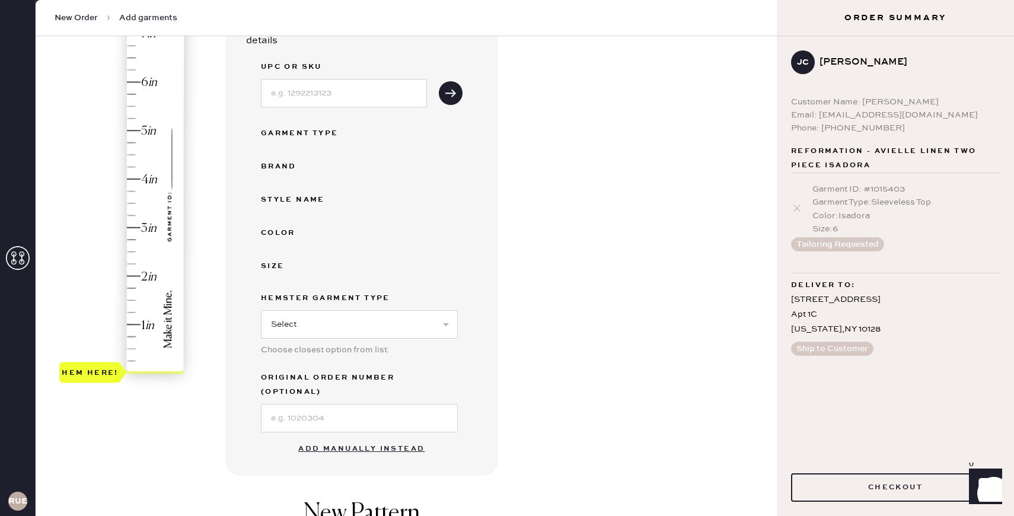
click at [378, 438] on button "Add manually instead" at bounding box center [361, 449] width 141 height 24
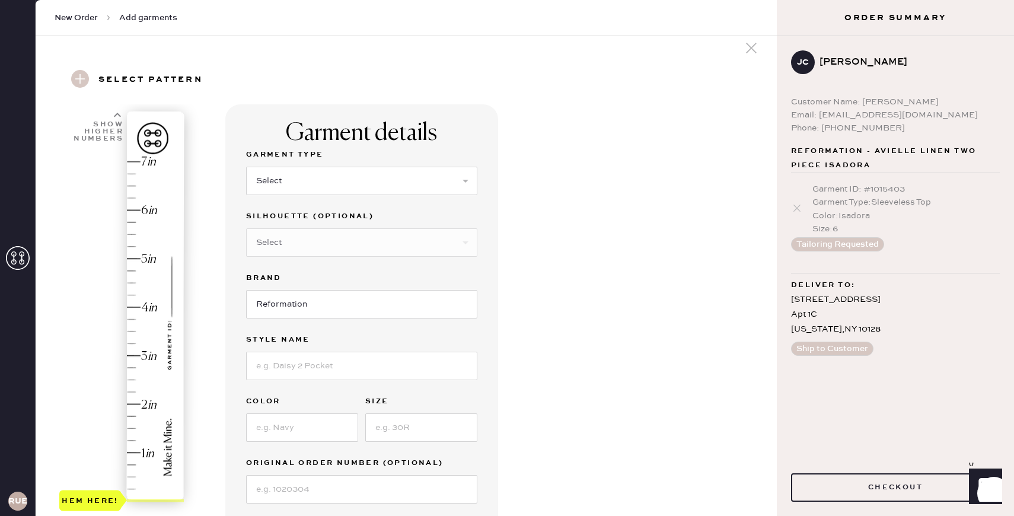
scroll to position [0, 0]
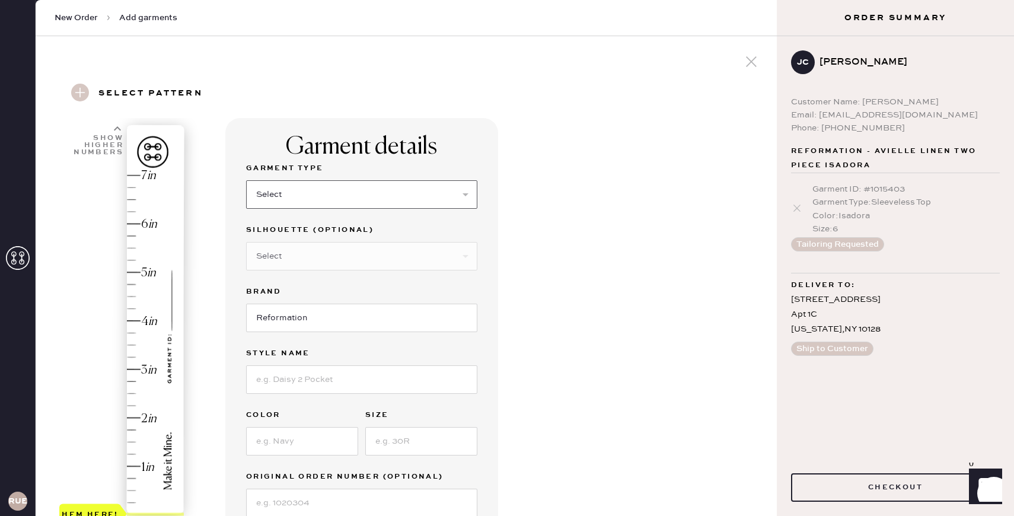
click at [333, 199] on select "Select Basic Skirt Jeans Leggings Pants Shorts Basic Sleeved Dress Basic Sleeve…" at bounding box center [361, 194] width 231 height 28
select select "13"
click at [295, 258] on select "Select Maxi Skirt Midi Skirt Mini Skirt Other" at bounding box center [361, 256] width 231 height 28
select select "19"
click at [293, 316] on input "Reformation" at bounding box center [361, 318] width 231 height 28
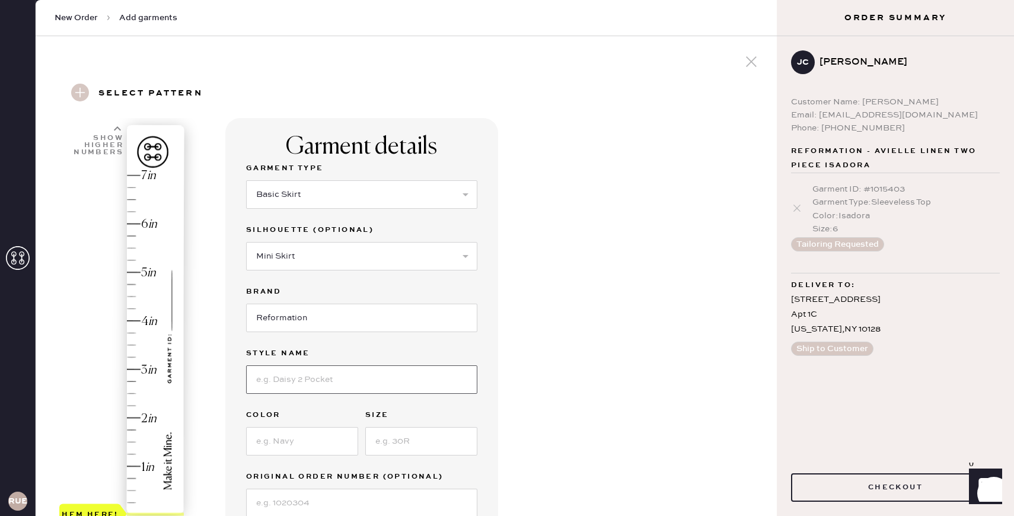
click at [293, 381] on input at bounding box center [361, 379] width 231 height 28
type input "Avielle Linen Two Piece"
click at [306, 436] on input at bounding box center [302, 441] width 112 height 28
type input "Isadora"
click at [394, 462] on div "Garment Type Select Basic Skirt Jeans Leggings Pants Shorts Basic Sleeved Dress…" at bounding box center [361, 339] width 231 height 356
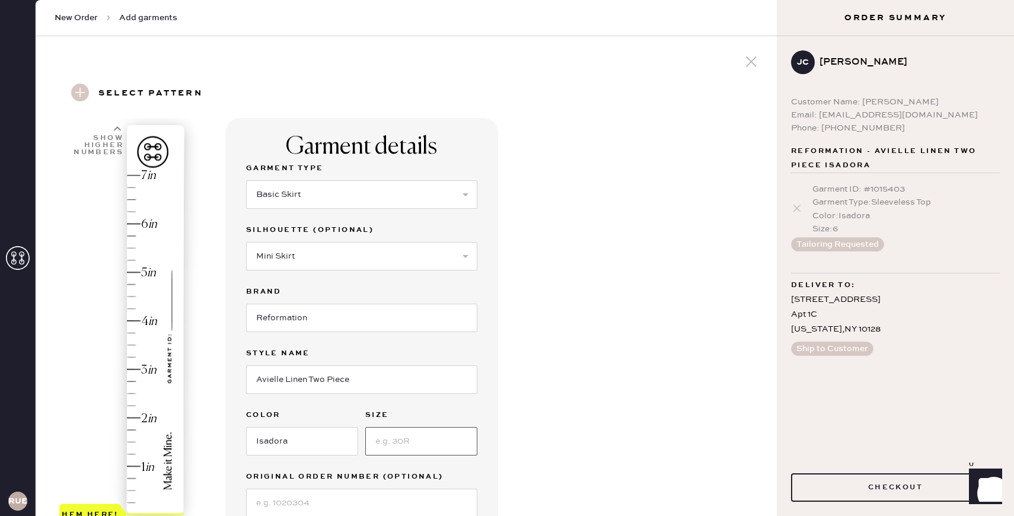
click at [394, 448] on input at bounding box center [421, 441] width 112 height 28
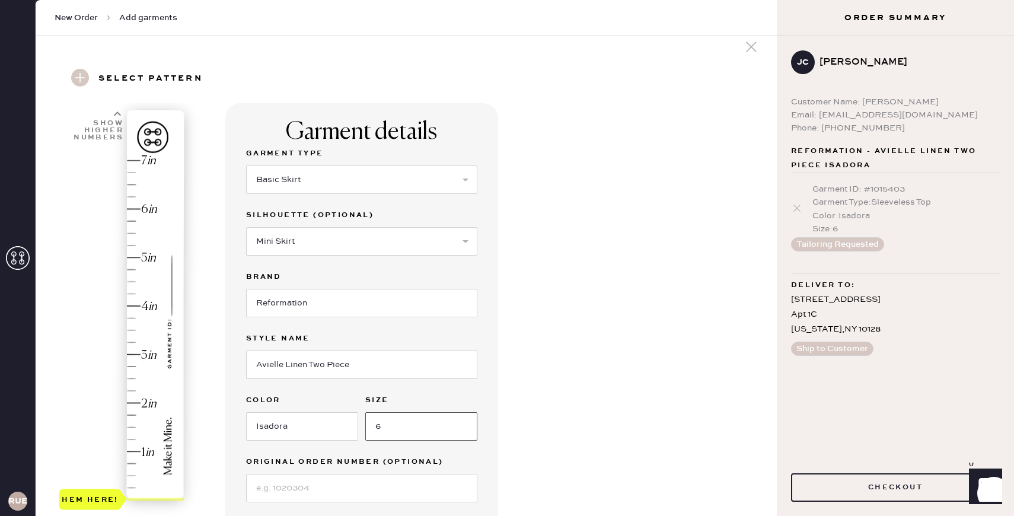
scroll to position [18, 0]
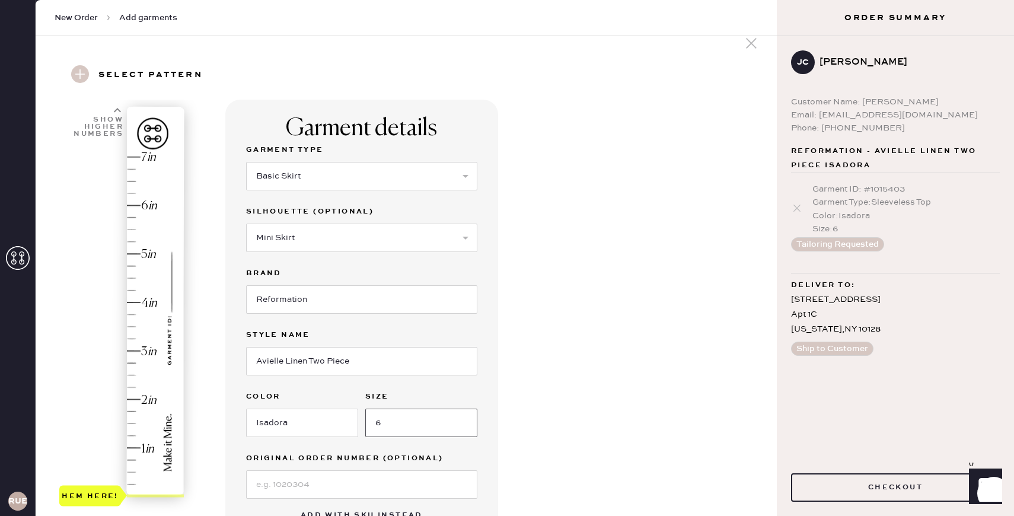
type input "6"
click at [577, 390] on div "Garment details Garment Type Select Basic Skirt Jeans Leggings Pants Shorts Bas…" at bounding box center [496, 437] width 542 height 674
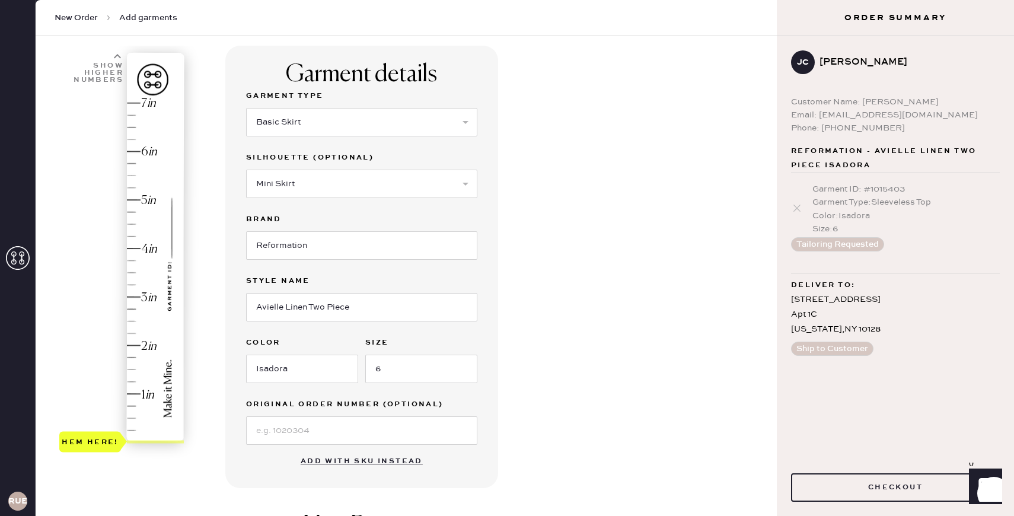
scroll to position [73, 0]
click at [772, 242] on div "Select pattern 1 in 2 in 3 in 4 in 5 in 6 in 7 in Show higher numbers Show lowe…" at bounding box center [406, 369] width 741 height 755
click at [703, 278] on div "Garment details Garment Type Select Basic Skirt Jeans Leggings Pants Shorts Bas…" at bounding box center [496, 382] width 542 height 674
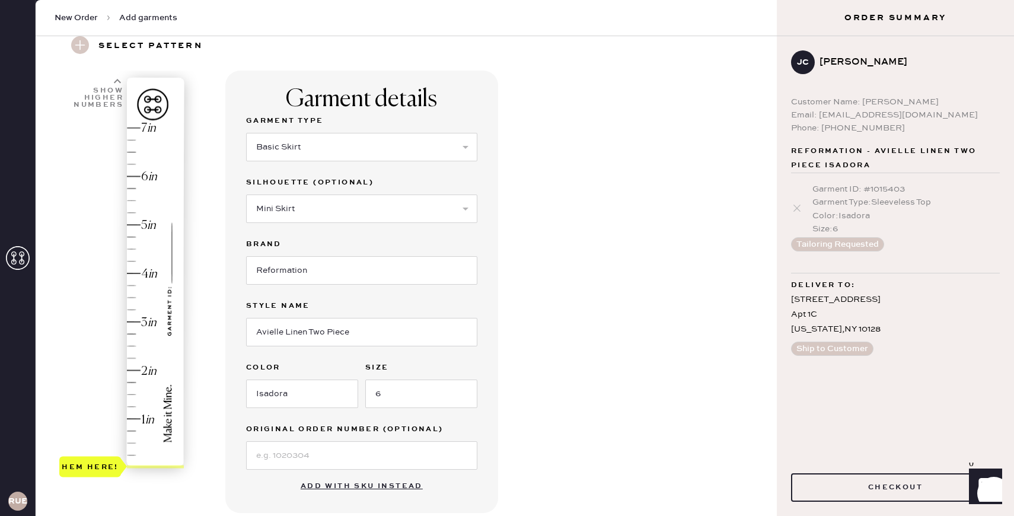
scroll to position [71, 0]
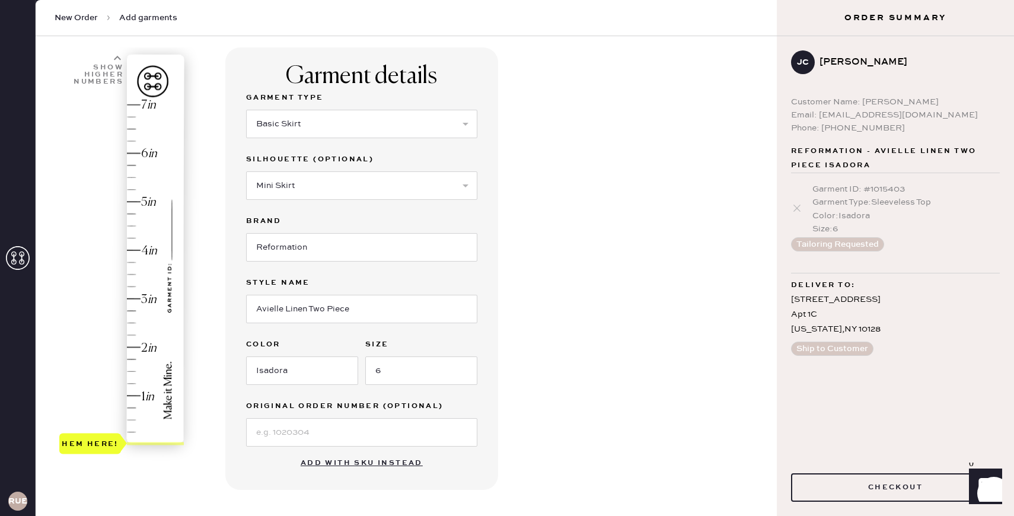
click at [562, 212] on div "Garment details Garment Type Select Basic Skirt Jeans Leggings Pants Shorts Bas…" at bounding box center [496, 384] width 542 height 674
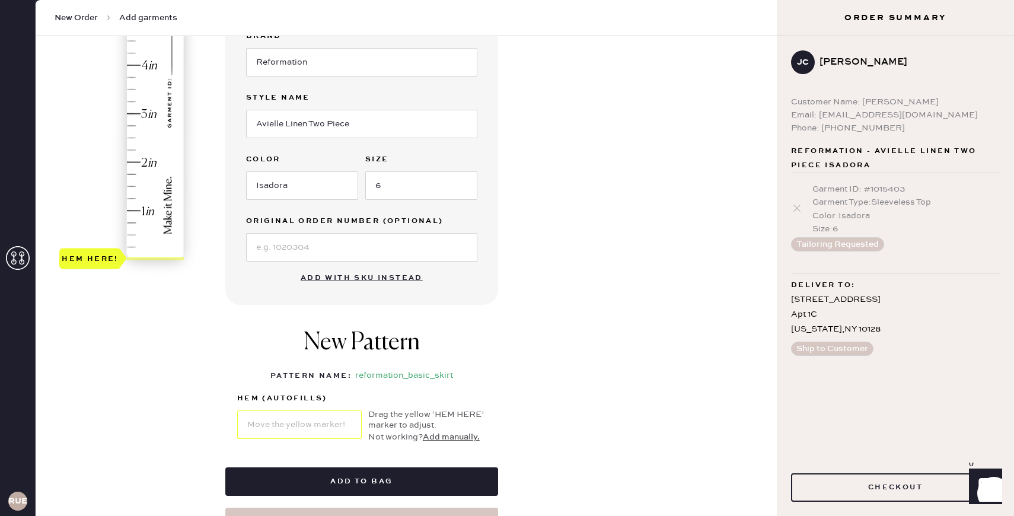
scroll to position [0, 0]
